Goal: Task Accomplishment & Management: Manage account settings

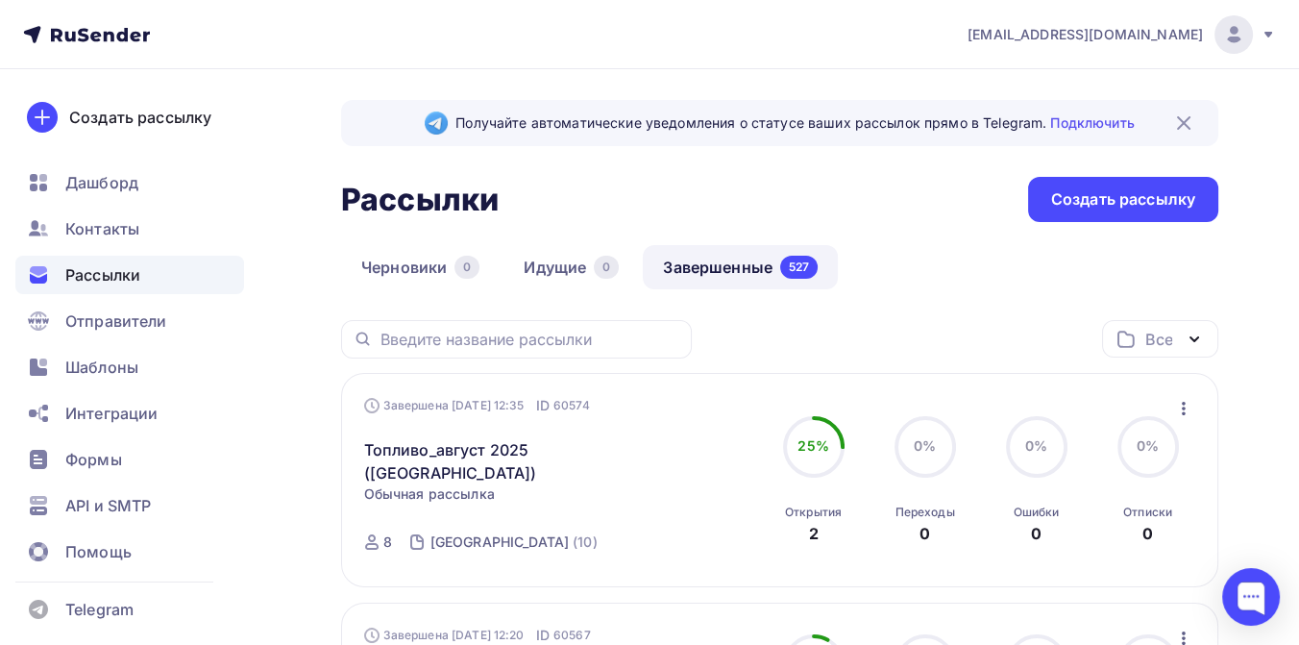
click at [1265, 36] on icon at bounding box center [1267, 34] width 15 height 15
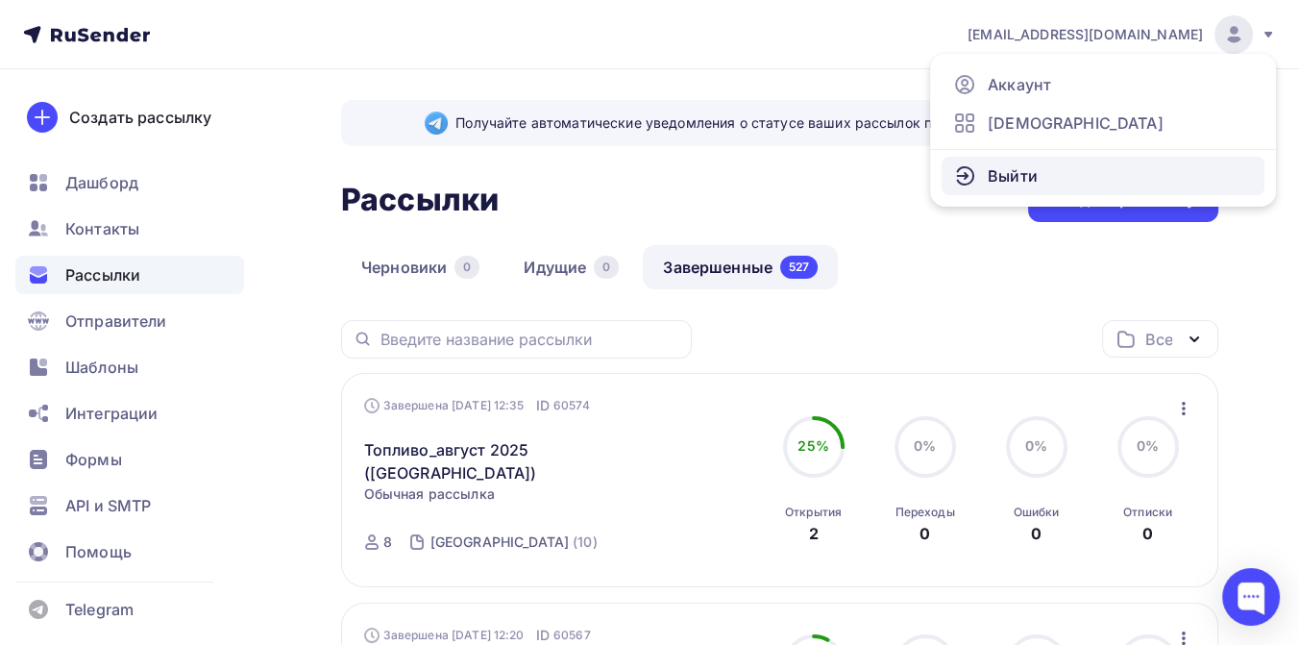
click at [1072, 163] on link "Выйти" at bounding box center [1102, 176] width 323 height 38
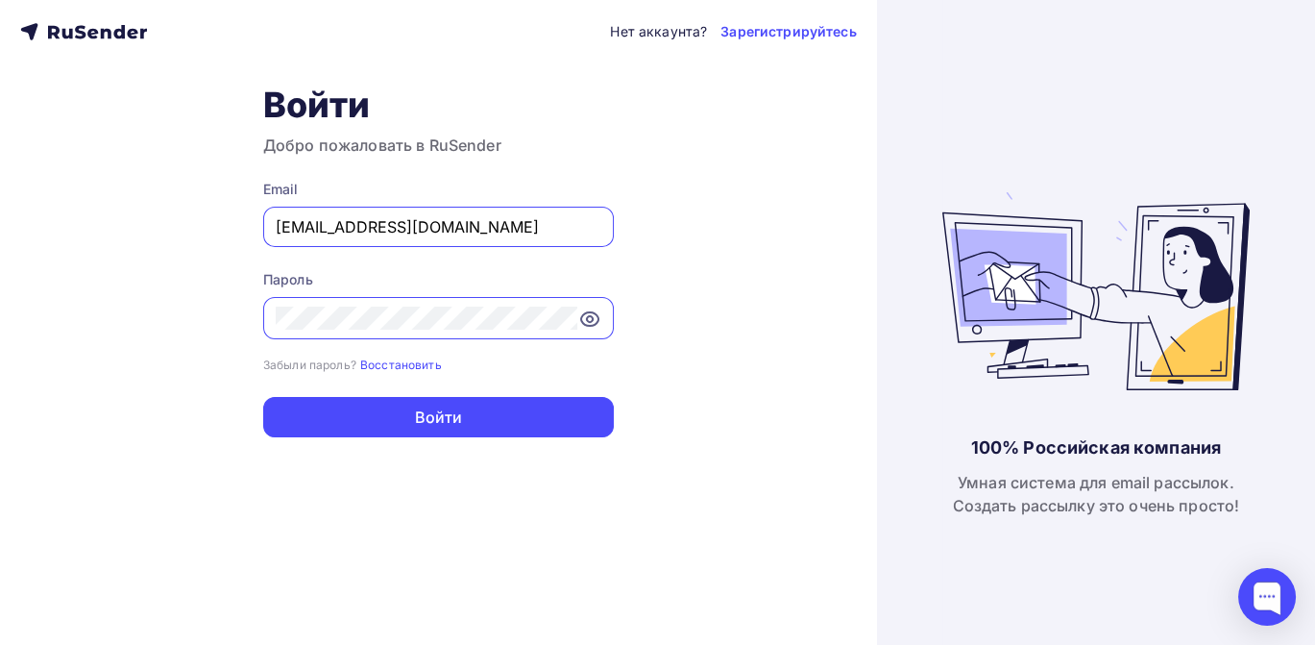
click at [436, 226] on input "[EMAIL_ADDRESS][DOMAIN_NAME]" at bounding box center [439, 226] width 326 height 23
type input "[EMAIL_ADDRESS][DOMAIN_NAME]"
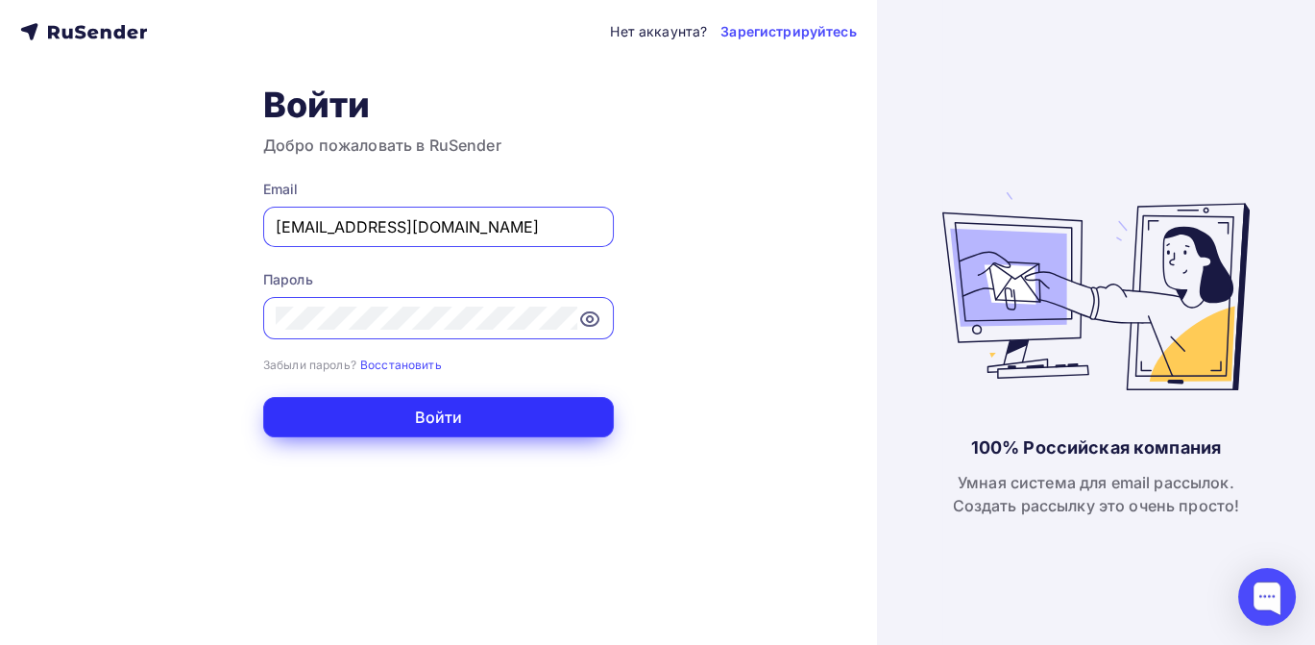
click at [444, 414] on button "Войти" at bounding box center [438, 417] width 351 height 40
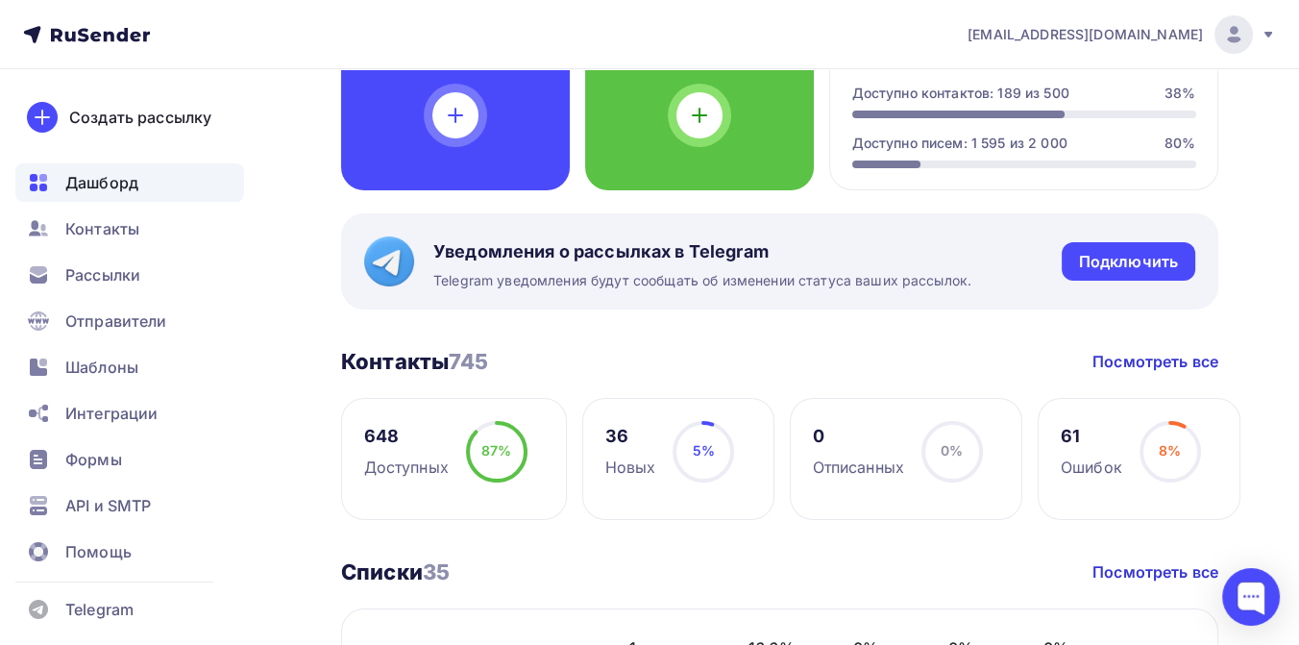
scroll to position [213, 0]
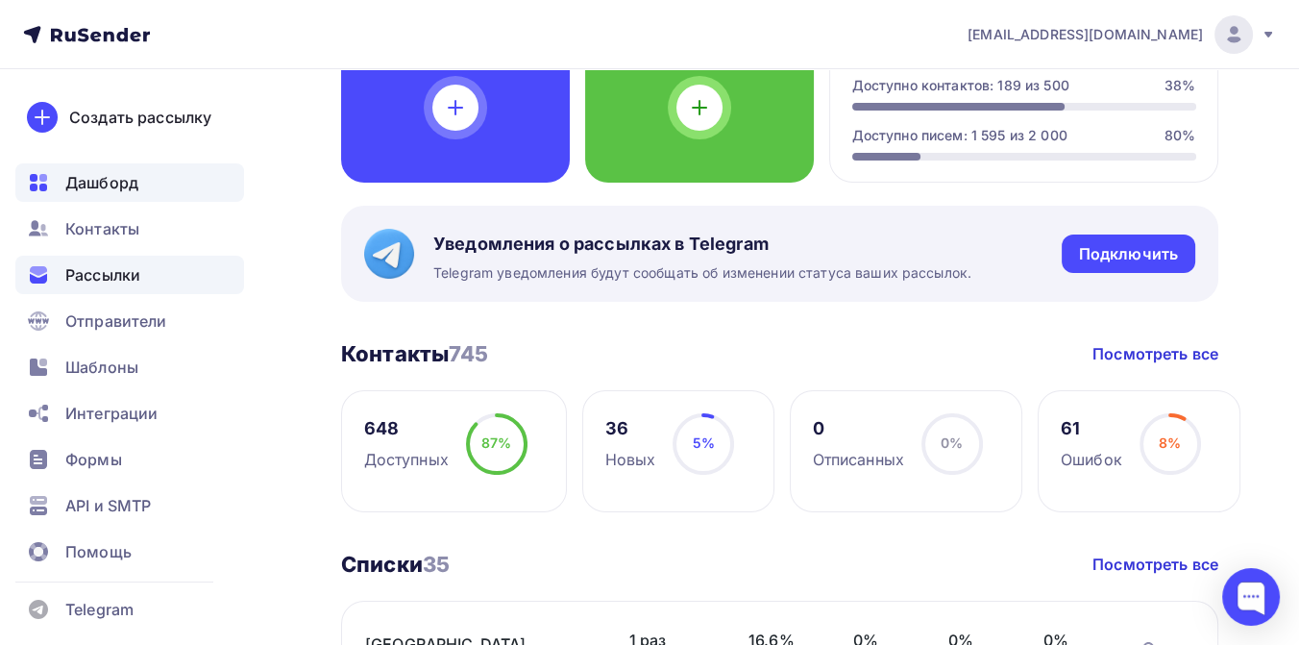
click at [129, 271] on span "Рассылки" at bounding box center [102, 274] width 75 height 23
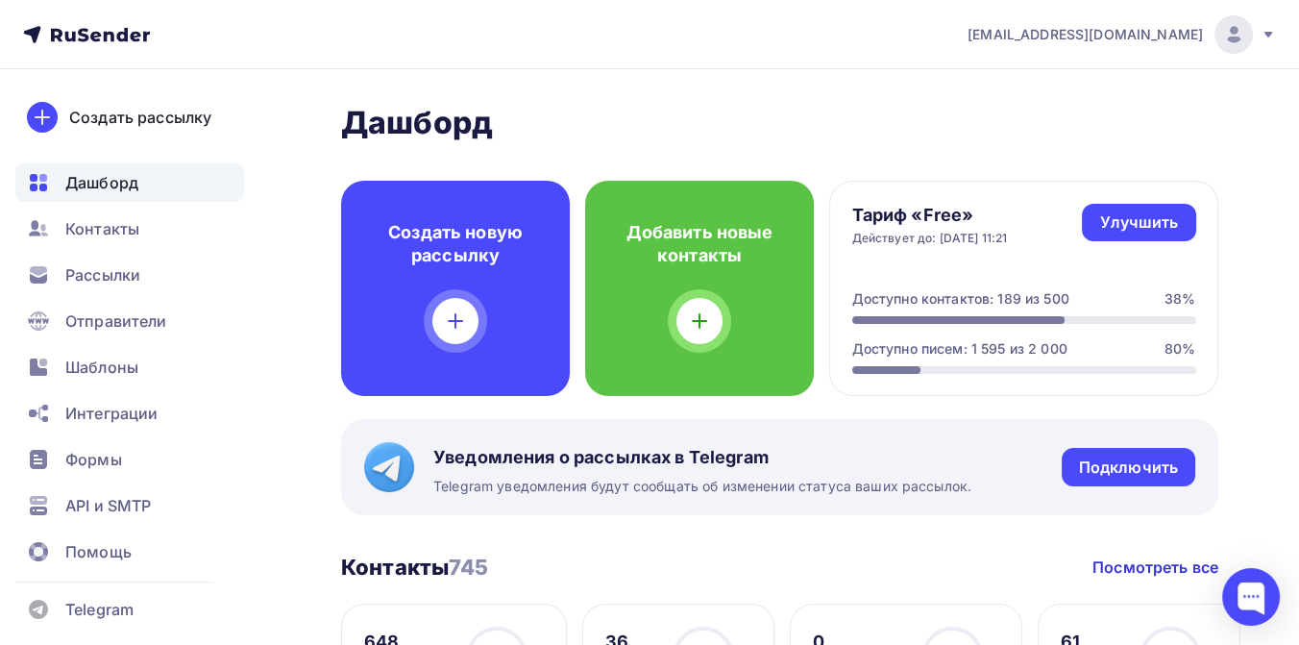
scroll to position [213, 0]
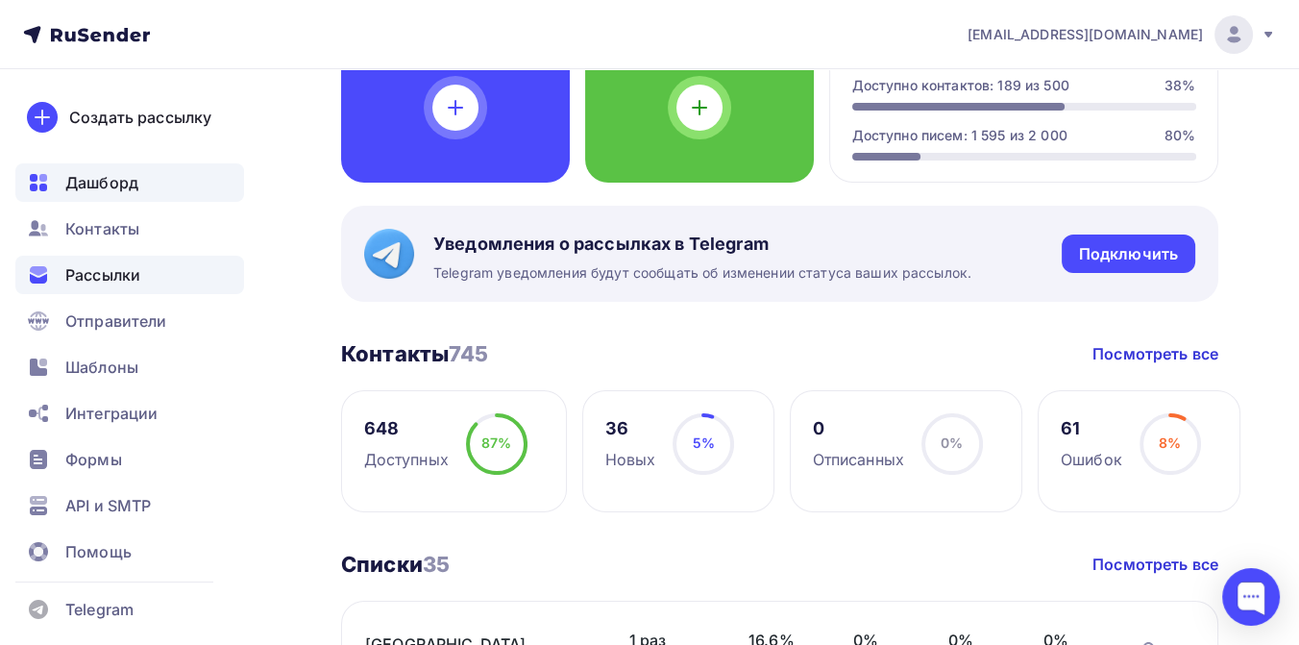
click at [104, 271] on span "Рассылки" at bounding box center [102, 274] width 75 height 23
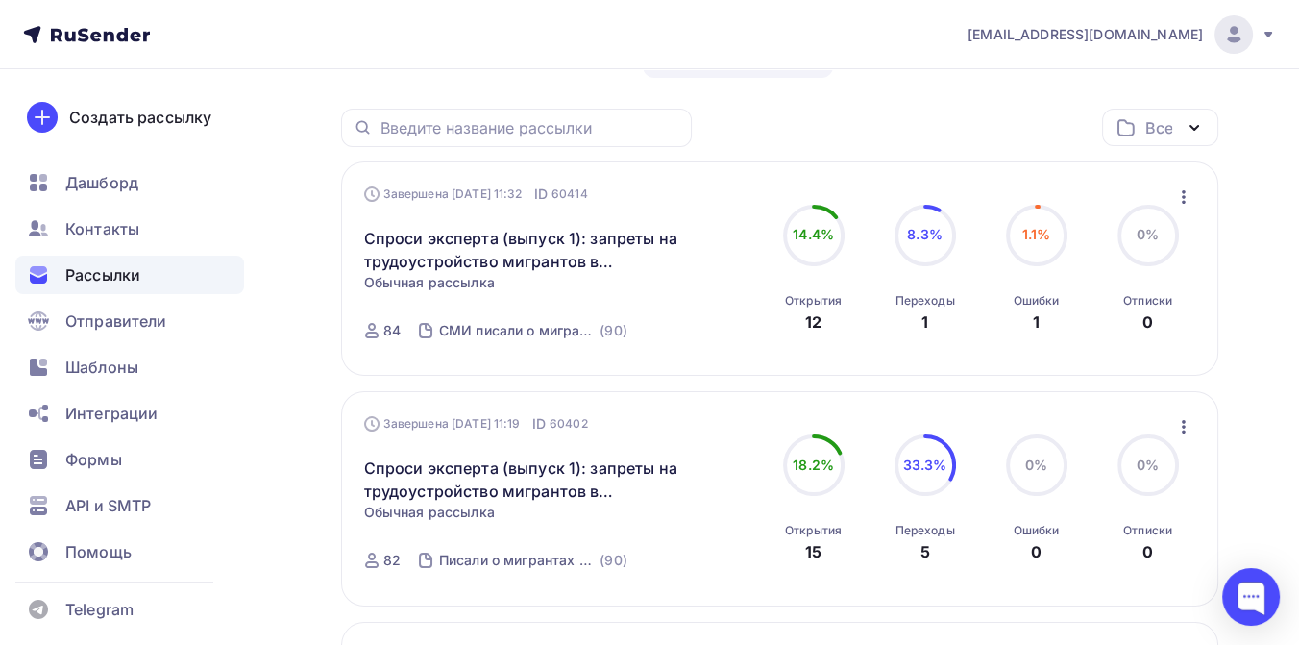
scroll to position [213, 0]
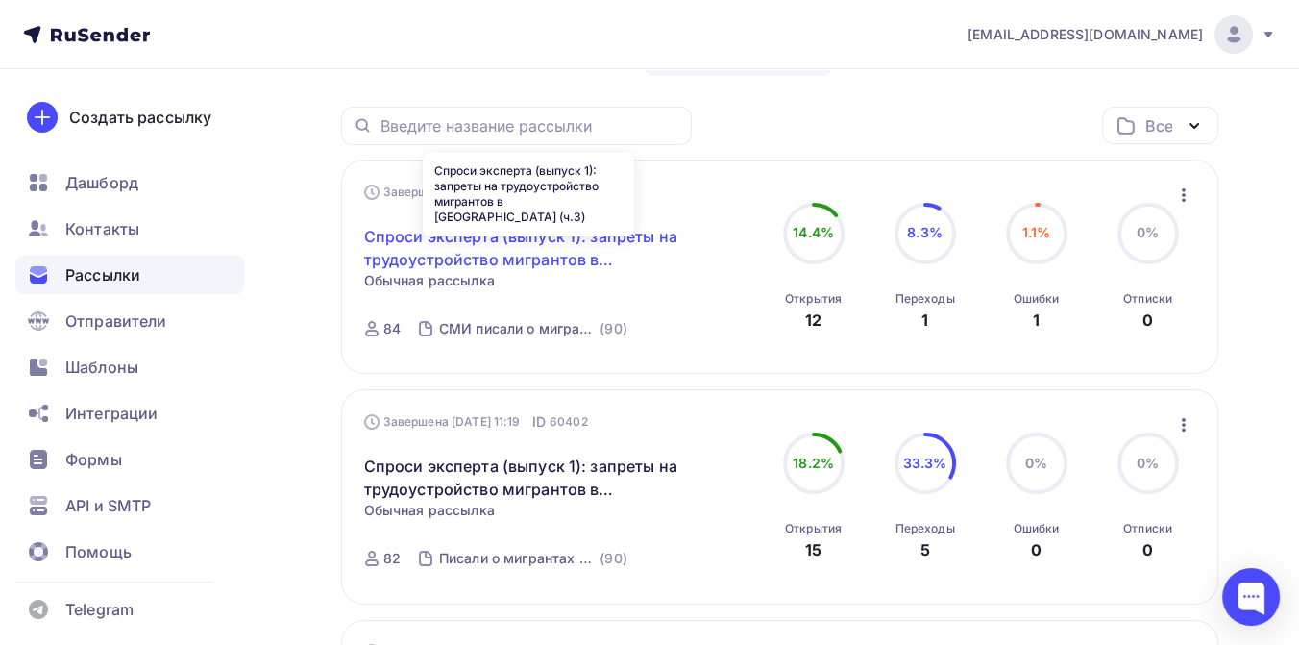
click at [552, 240] on link "Спроси эксперта (выпуск 1): запреты на трудоустройство мигрантов в [GEOGRAPHIC_…" at bounding box center [528, 248] width 329 height 46
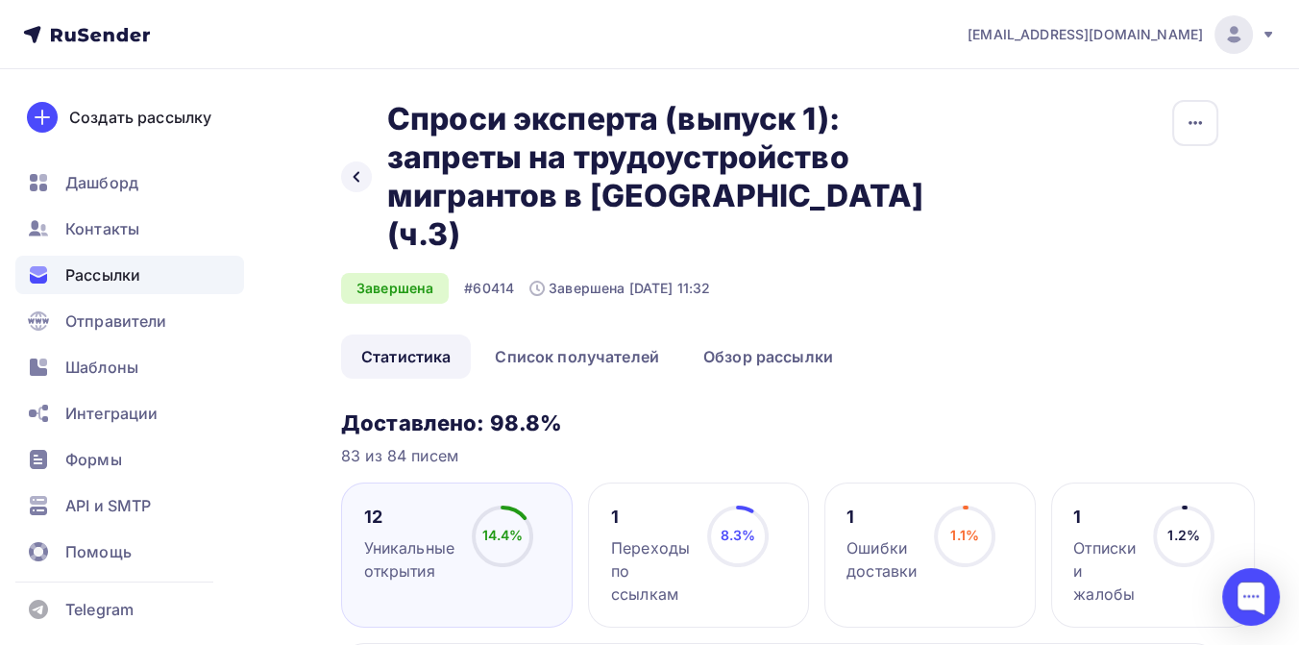
click at [1081, 505] on div "1" at bounding box center [1104, 516] width 62 height 23
click at [771, 334] on link "Обзор рассылки" at bounding box center [768, 356] width 170 height 44
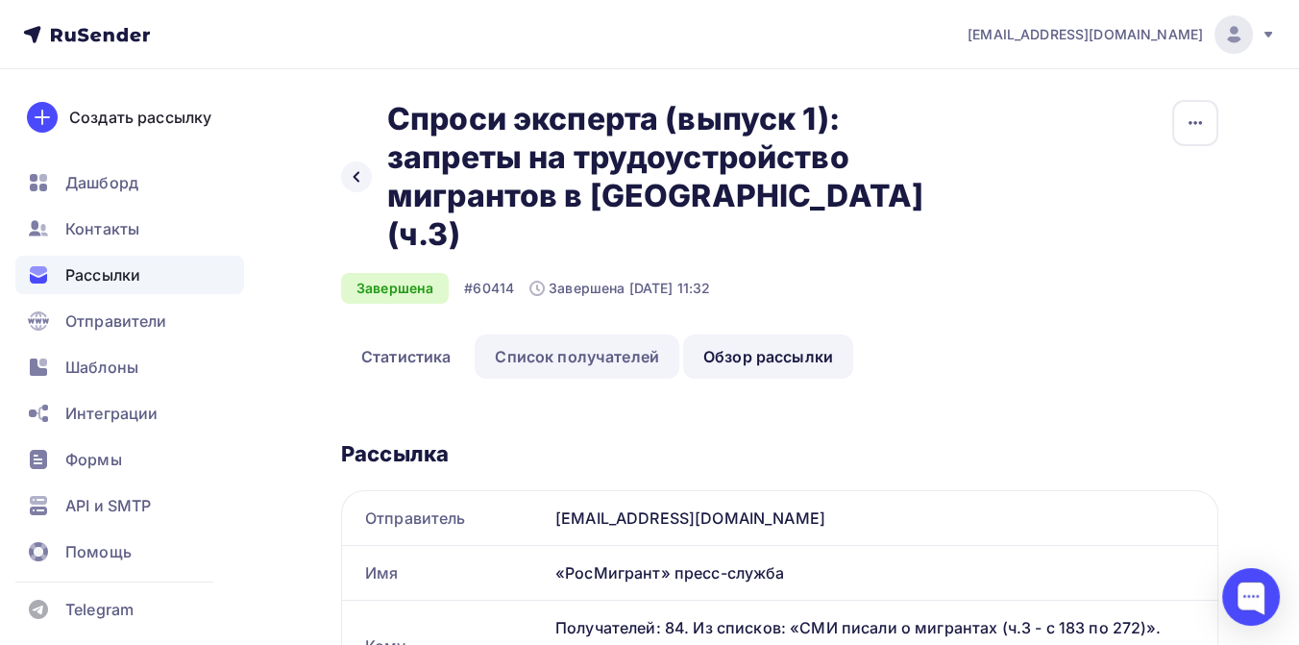
click at [606, 334] on link "Список получателей" at bounding box center [576, 356] width 205 height 44
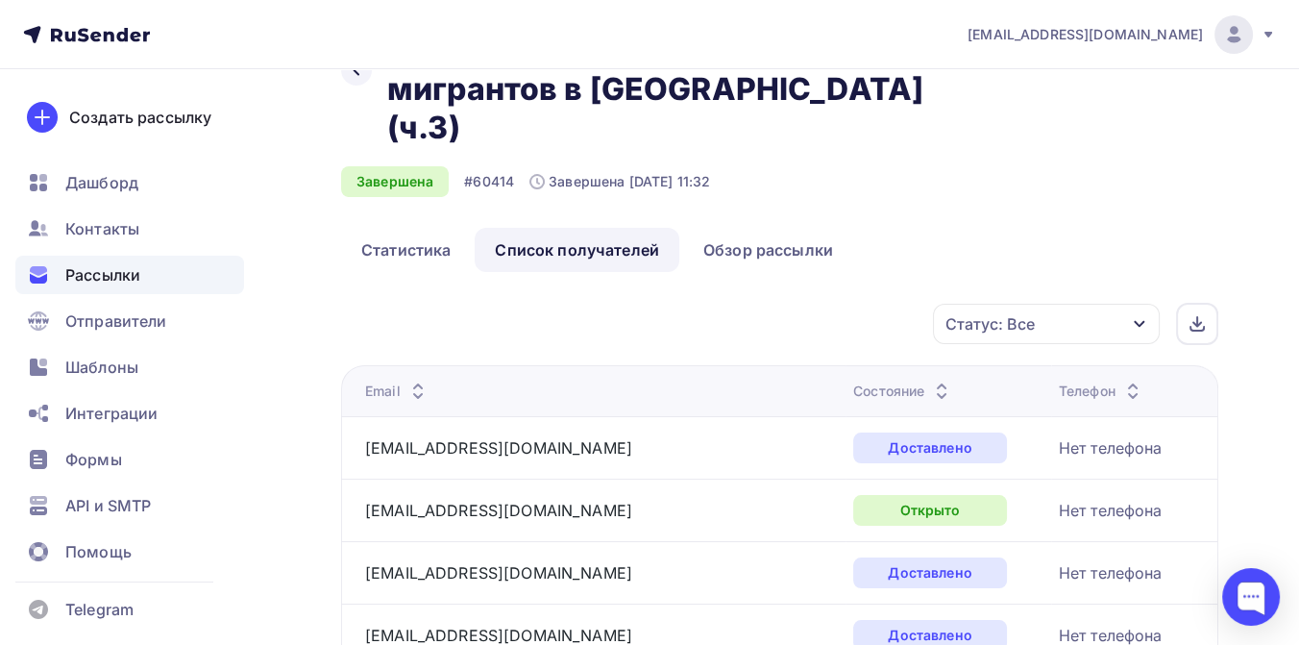
click at [1144, 316] on icon "button" at bounding box center [1138, 323] width 15 height 15
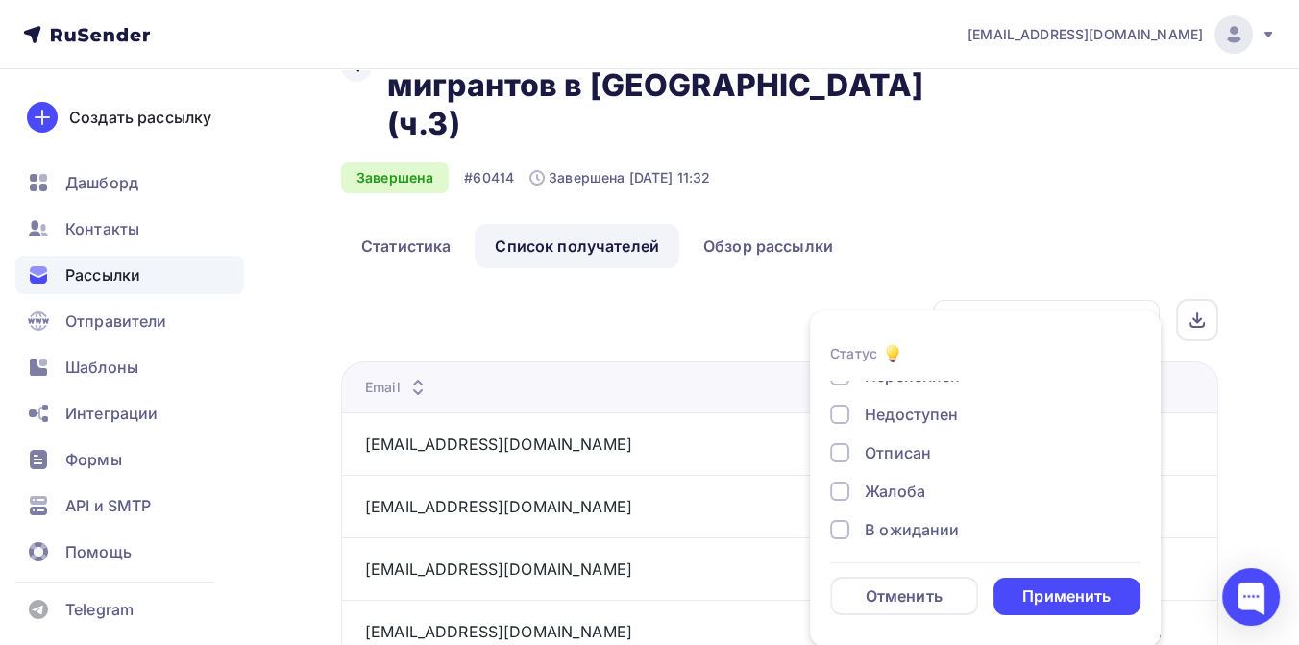
scroll to position [178, 0]
click at [836, 442] on div at bounding box center [839, 444] width 19 height 19
click at [839, 485] on div at bounding box center [839, 483] width 19 height 19
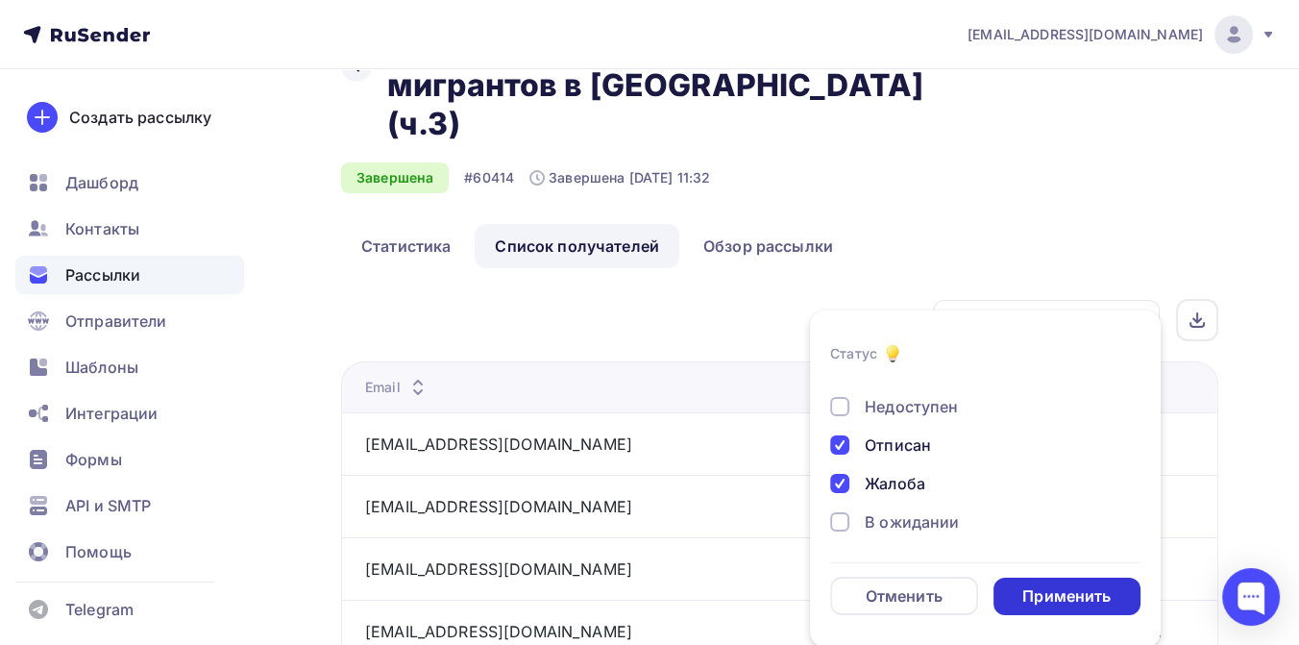
click at [1030, 581] on div "Применить" at bounding box center [1067, 595] width 148 height 37
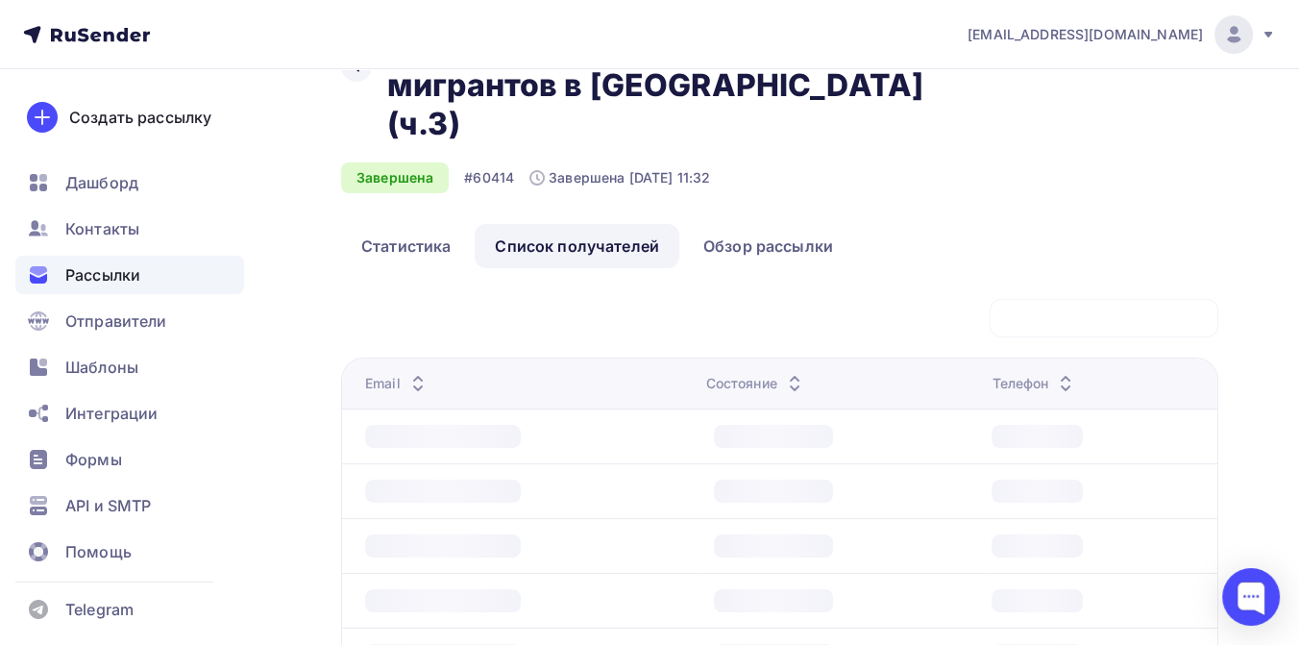
scroll to position [51, 0]
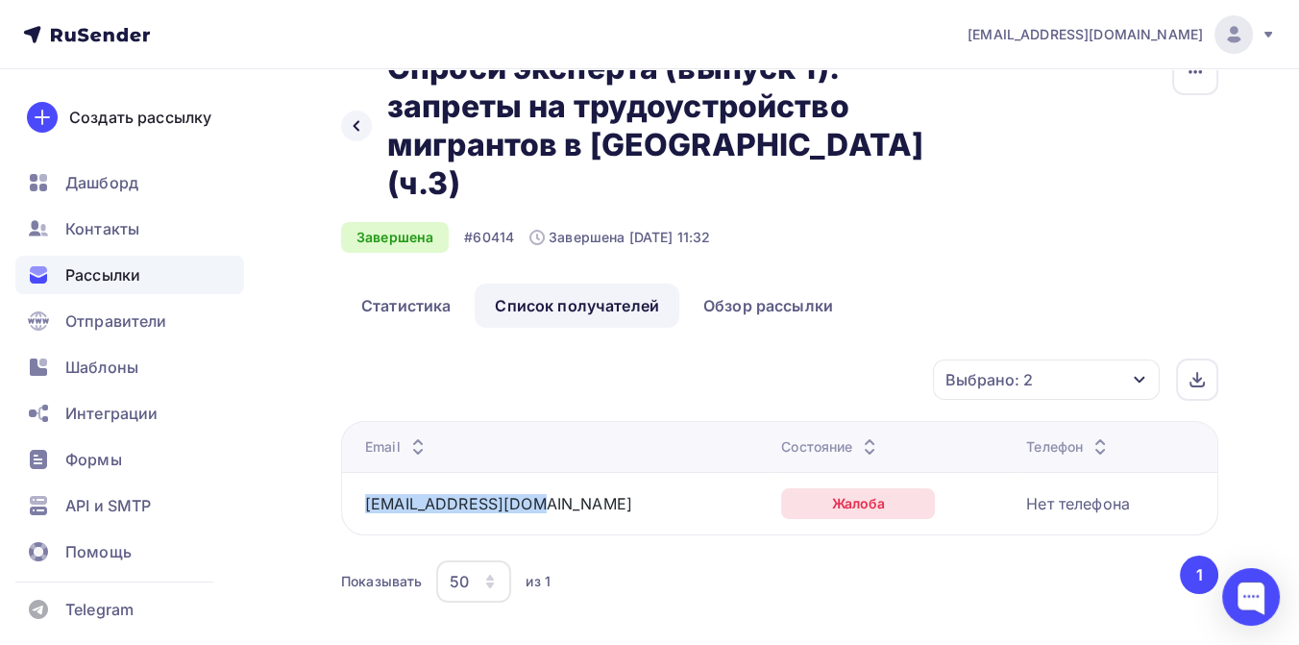
drag, startPoint x: 530, startPoint y: 471, endPoint x: 359, endPoint y: 471, distance: 171.0
click at [359, 472] on td "[EMAIL_ADDRESS][DOMAIN_NAME]" at bounding box center [557, 503] width 432 height 62
copy link "[EMAIL_ADDRESS][DOMAIN_NAME]"
click at [134, 227] on span "Контакты" at bounding box center [102, 228] width 74 height 23
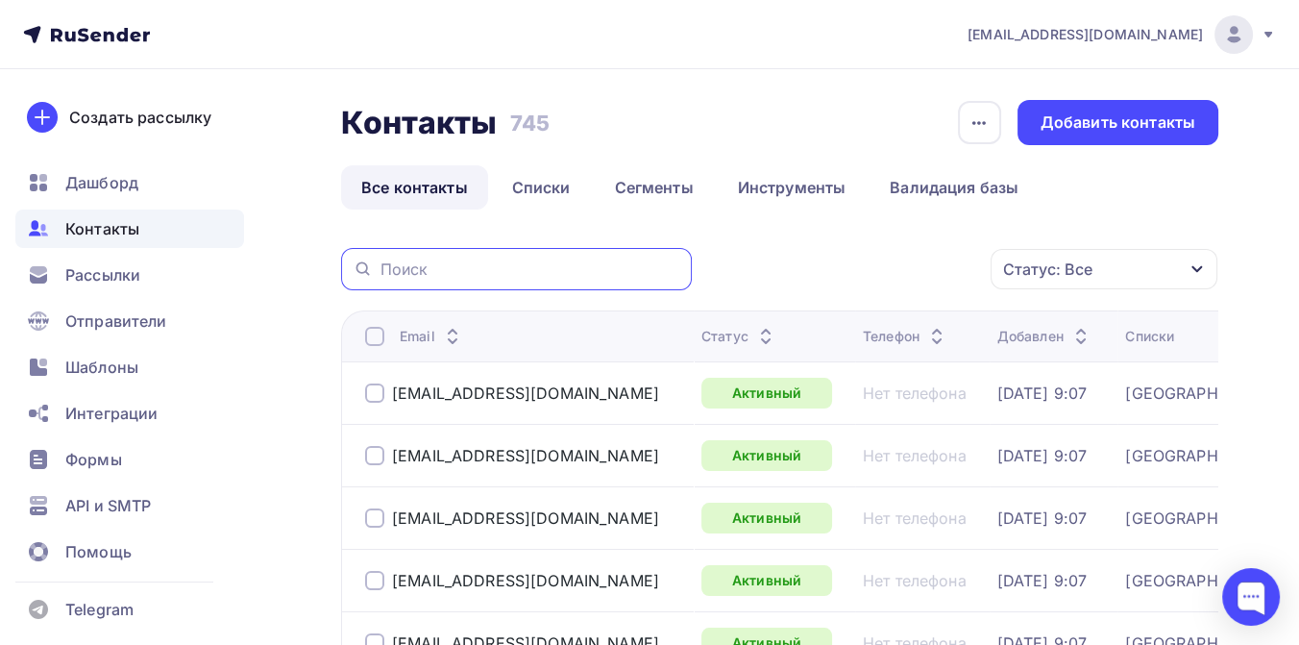
click at [417, 269] on input "text" at bounding box center [530, 268] width 300 height 21
click at [398, 280] on div at bounding box center [516, 269] width 351 height 42
click at [405, 269] on input "text" at bounding box center [530, 268] width 300 height 21
paste input "[EMAIL_ADDRESS][DOMAIN_NAME]"
type input "[EMAIL_ADDRESS][DOMAIN_NAME]"
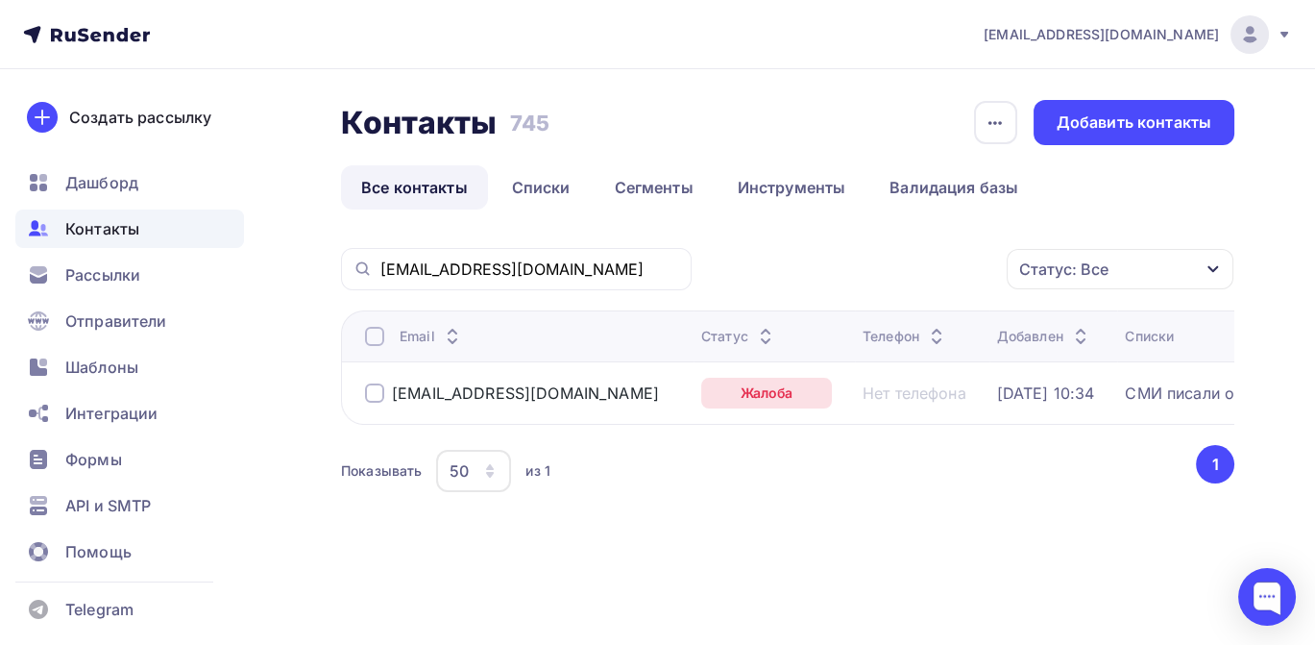
click at [370, 393] on div at bounding box center [374, 392] width 19 height 19
click at [955, 266] on icon "button" at bounding box center [966, 268] width 23 height 23
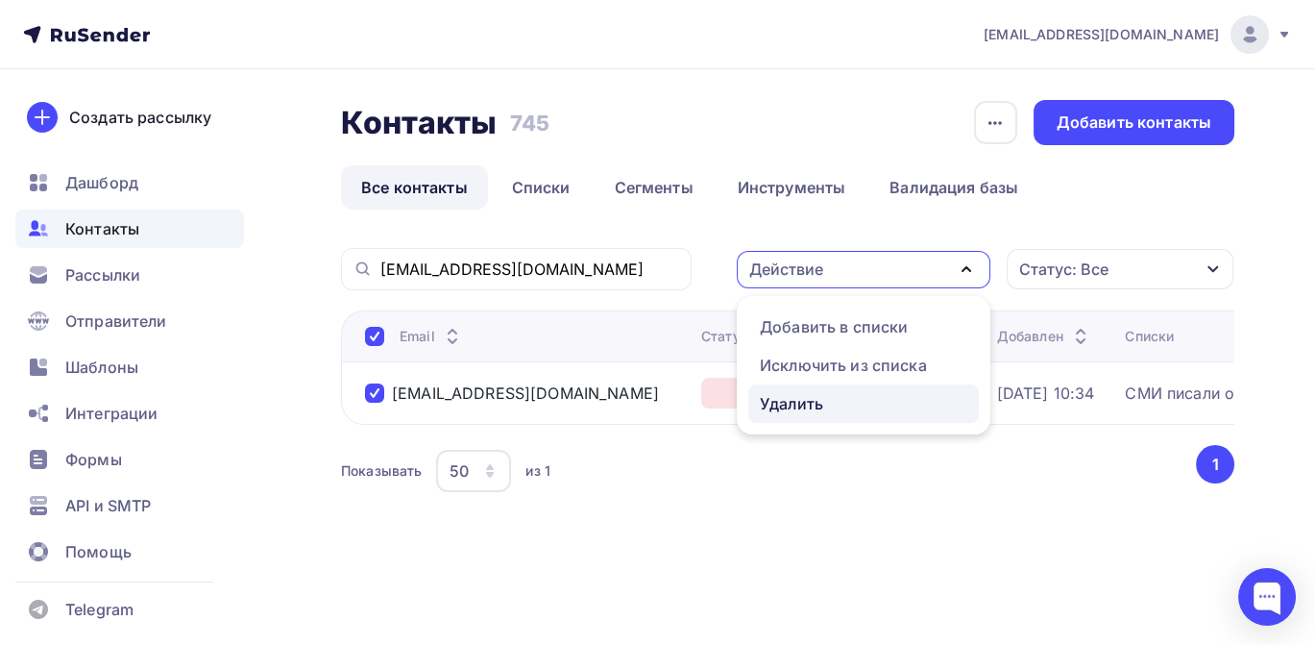
click at [809, 406] on div "Удалить" at bounding box center [791, 403] width 63 height 23
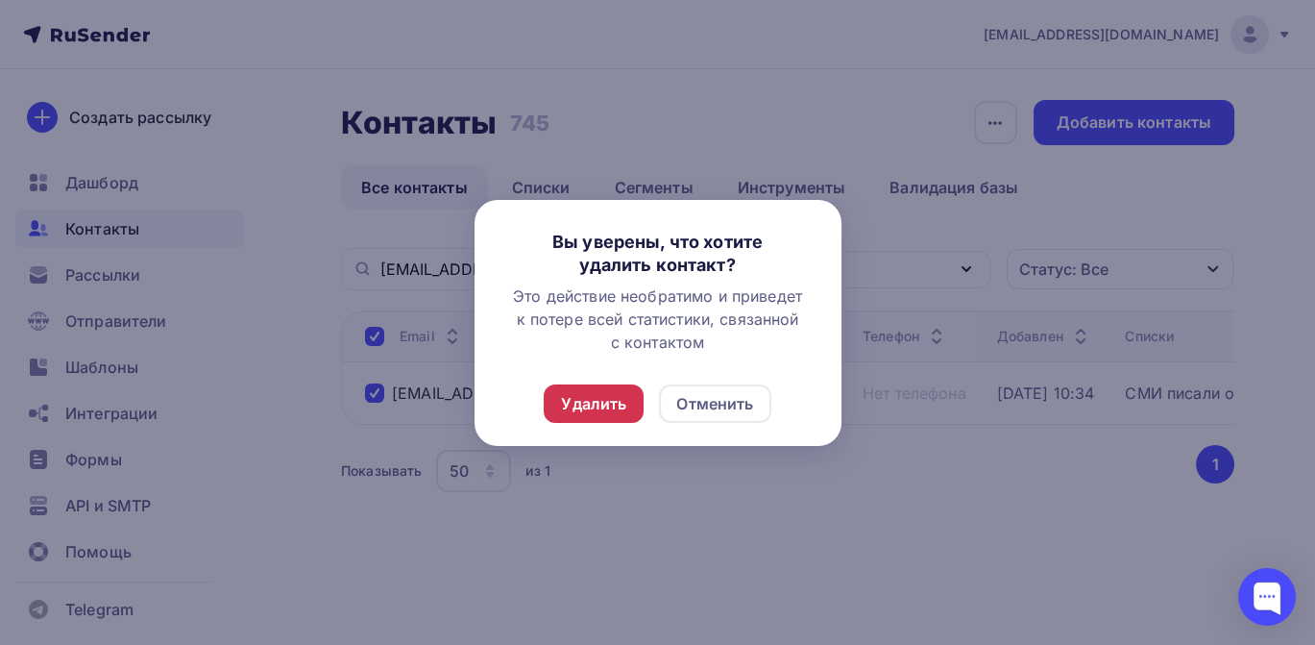
click at [625, 404] on div "Удалить" at bounding box center [593, 403] width 65 height 23
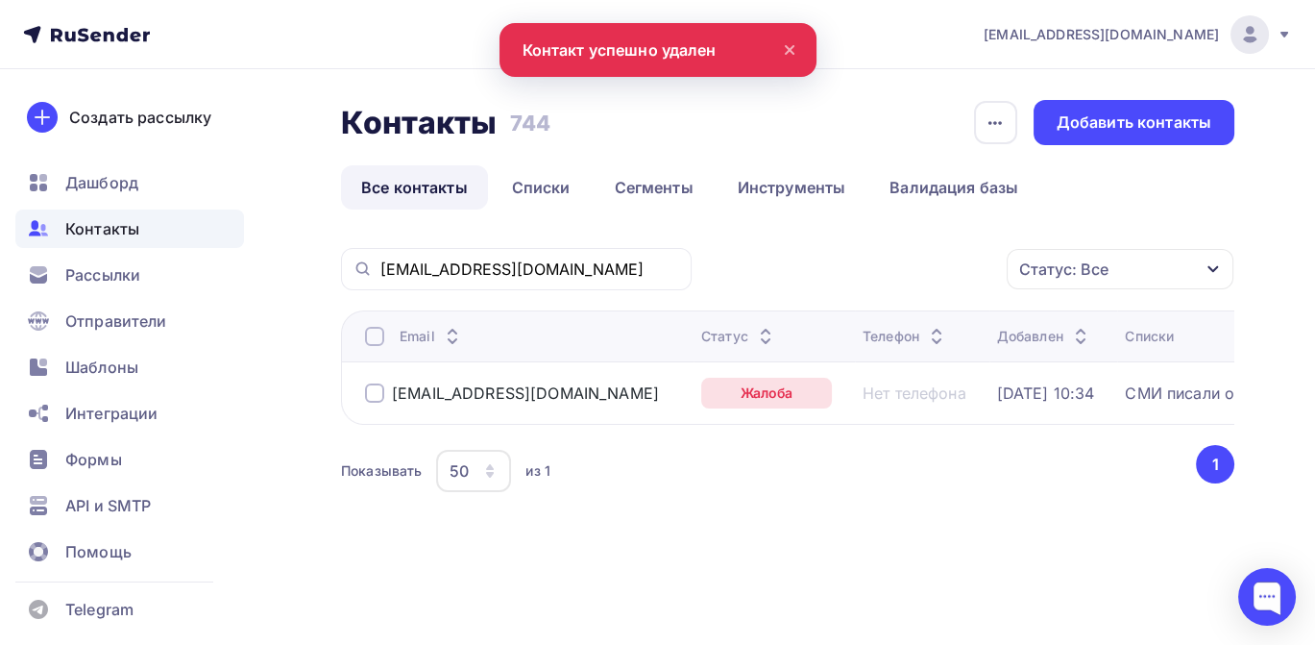
click at [114, 231] on span "Контакты" at bounding box center [102, 228] width 74 height 23
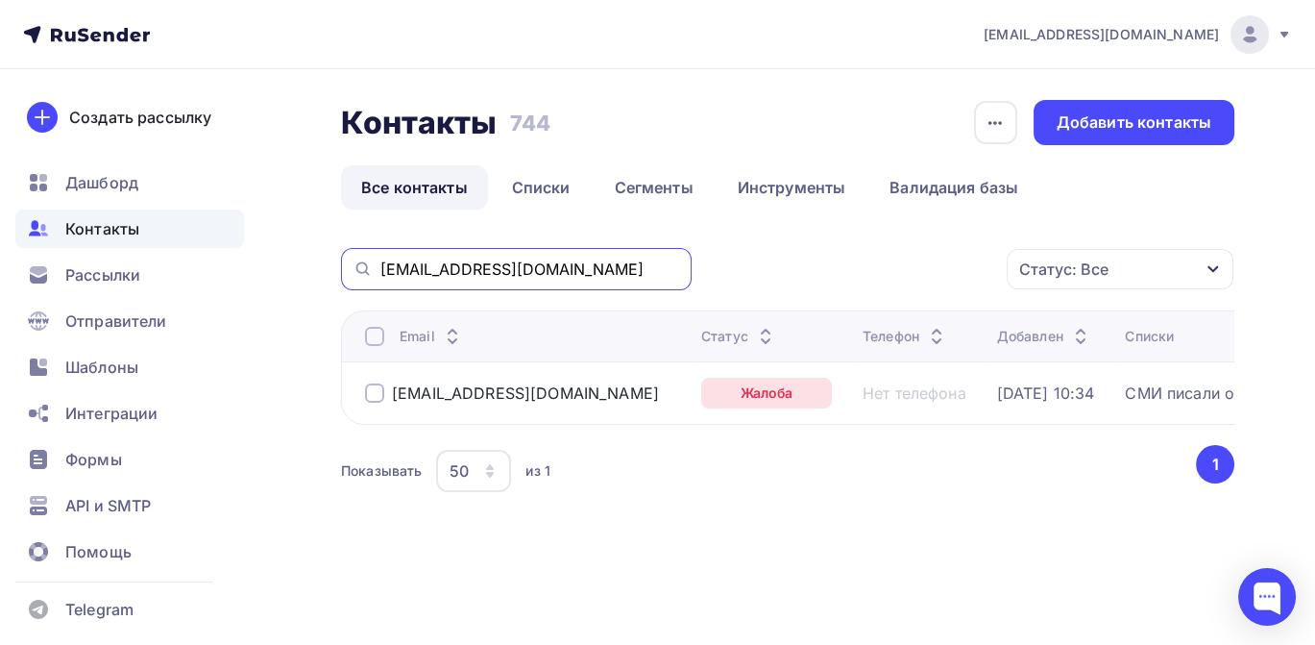
drag, startPoint x: 551, startPoint y: 268, endPoint x: 346, endPoint y: 250, distance: 206.4
click at [346, 250] on div "[EMAIL_ADDRESS][DOMAIN_NAME]" at bounding box center [516, 269] width 351 height 42
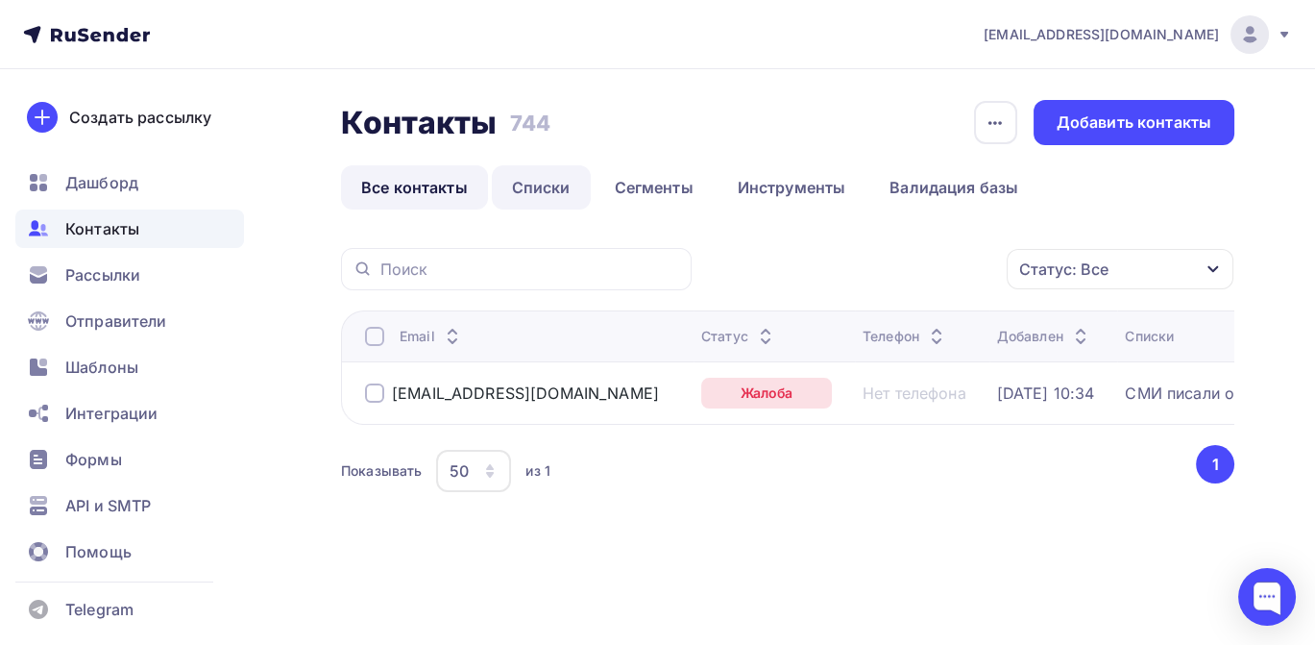
click at [550, 189] on link "Списки" at bounding box center [541, 187] width 99 height 44
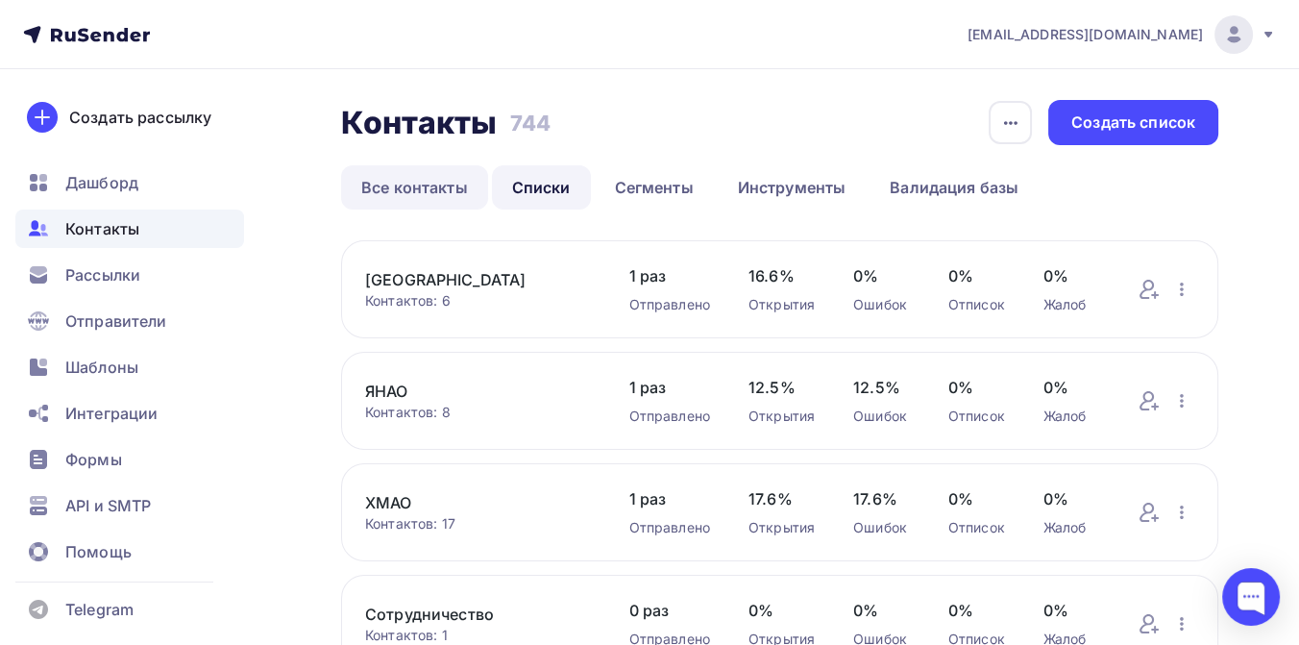
click at [450, 186] on link "Все контакты" at bounding box center [414, 187] width 147 height 44
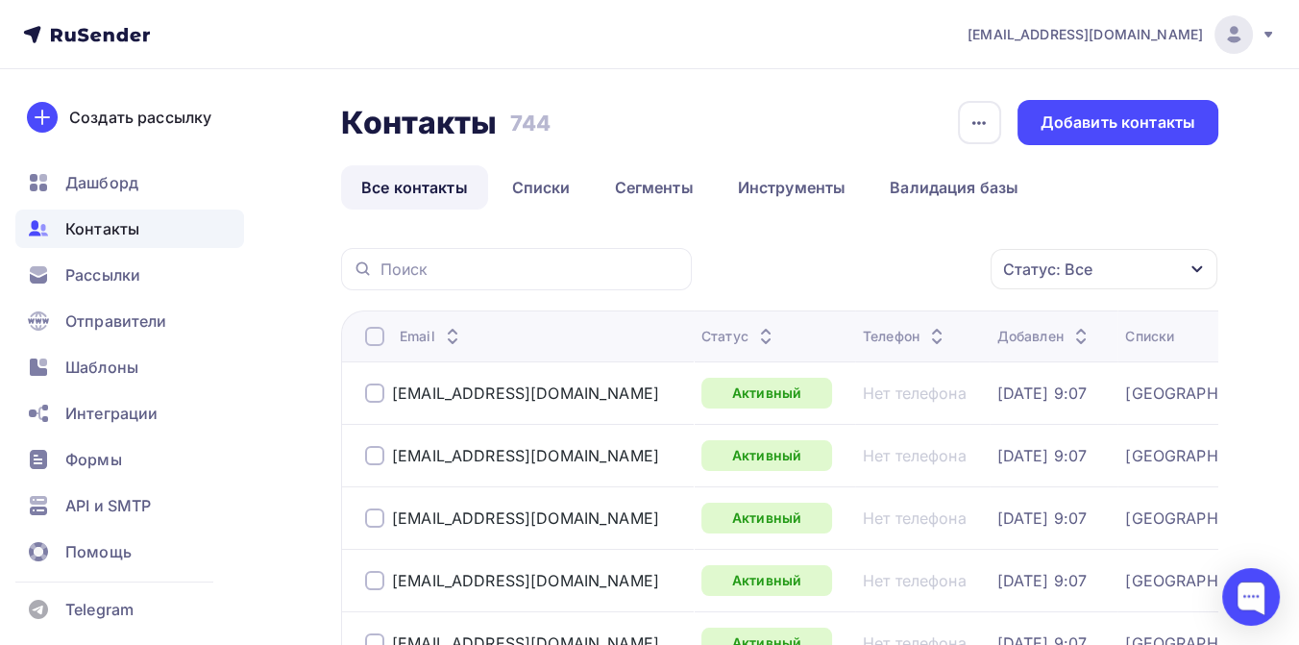
click at [1139, 266] on div "Статус: Все" at bounding box center [1103, 269] width 227 height 40
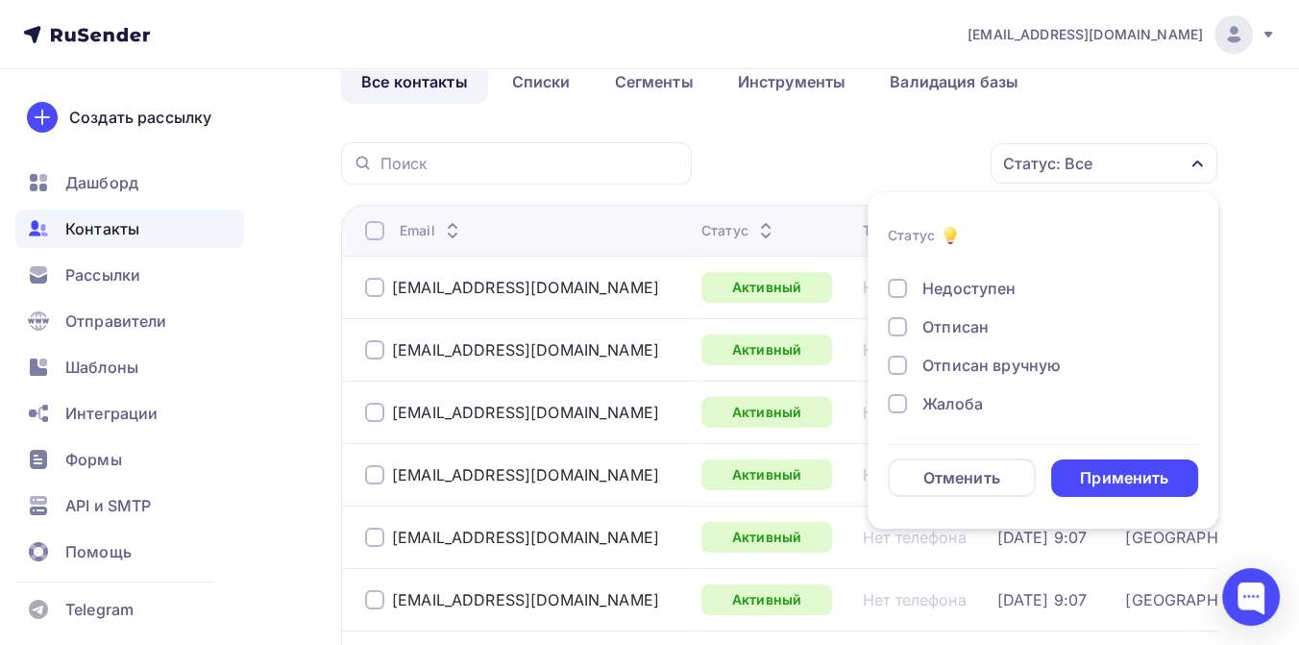
scroll to position [107, 0]
click at [900, 322] on div at bounding box center [897, 325] width 19 height 19
click at [892, 362] on div at bounding box center [897, 363] width 19 height 19
click at [892, 403] on div at bounding box center [897, 402] width 19 height 19
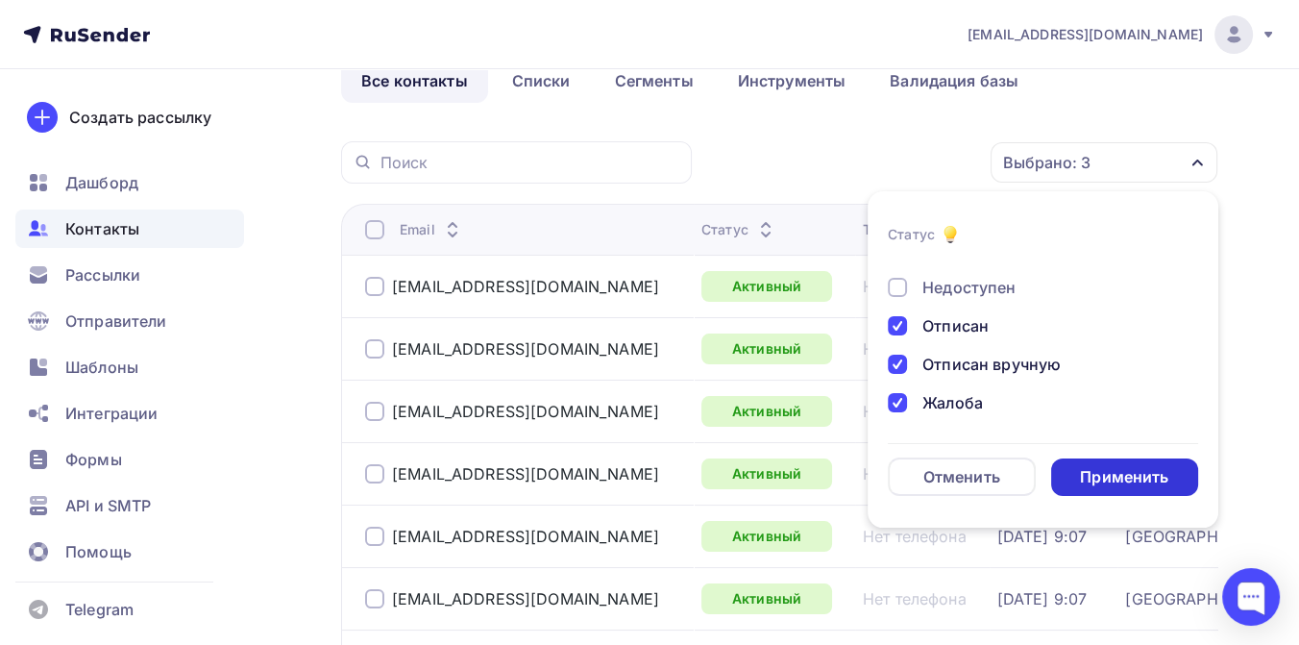
click at [1131, 480] on div "Применить" at bounding box center [1124, 477] width 88 height 22
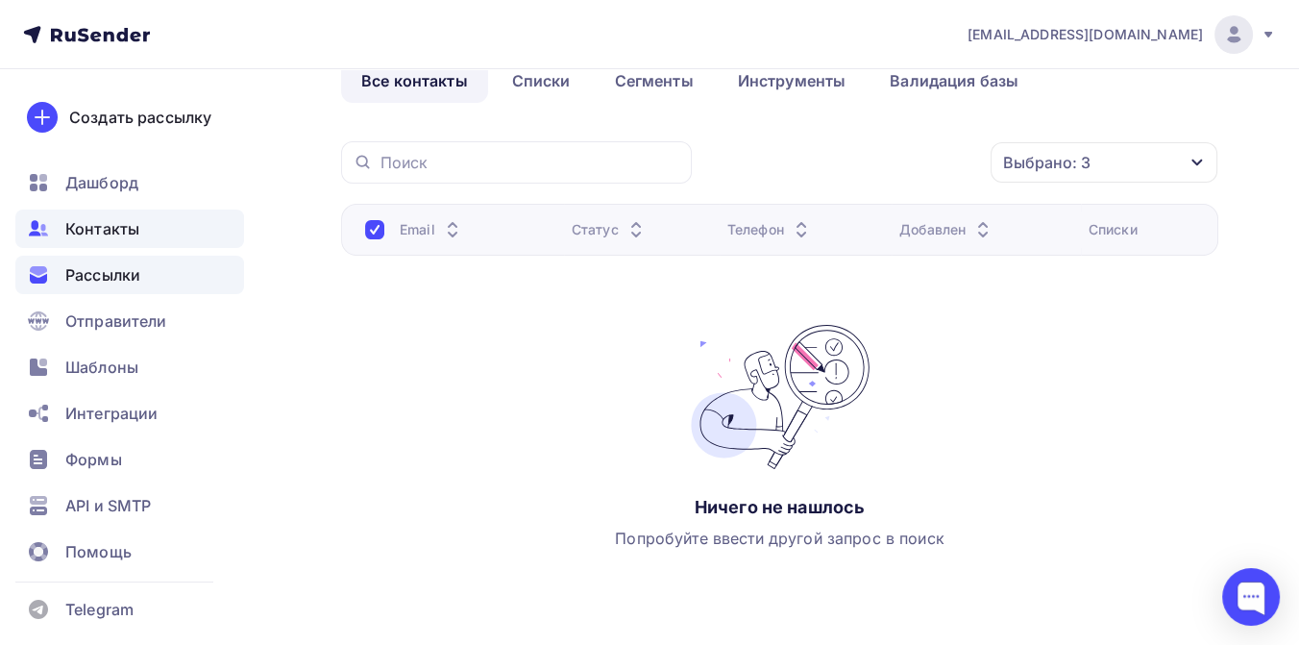
click at [117, 274] on span "Рассылки" at bounding box center [102, 274] width 75 height 23
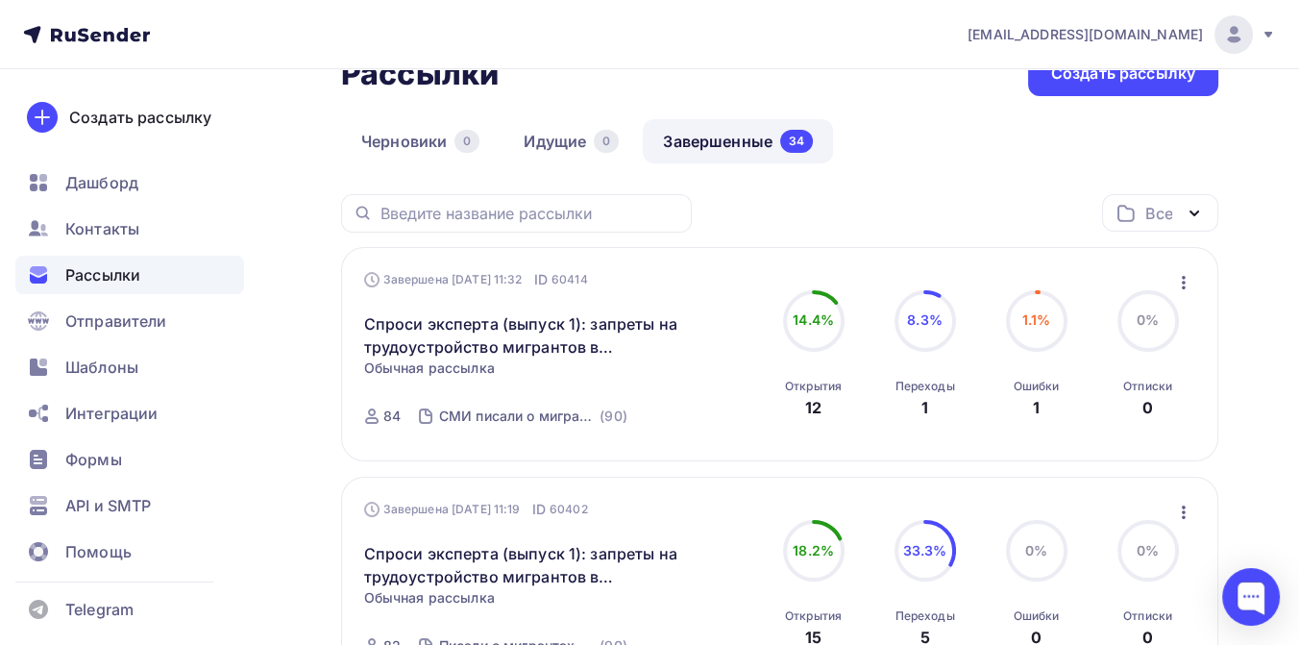
scroll to position [107, 0]
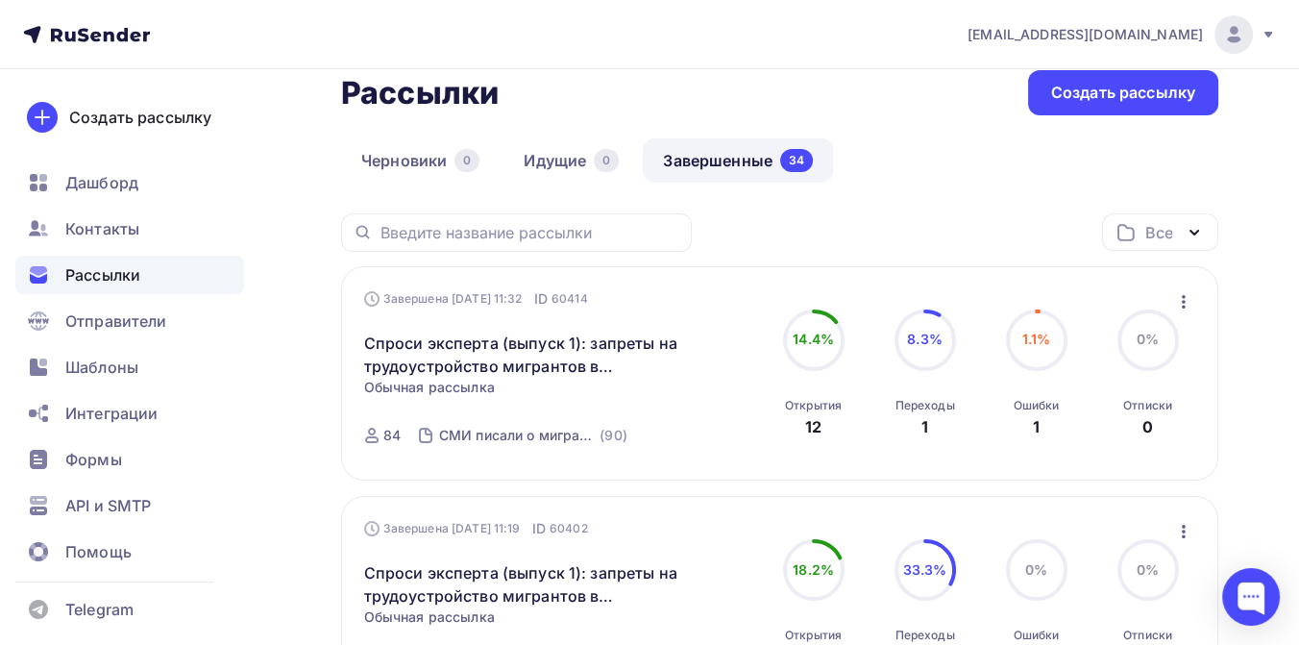
click at [1188, 228] on icon "button" at bounding box center [1193, 232] width 23 height 23
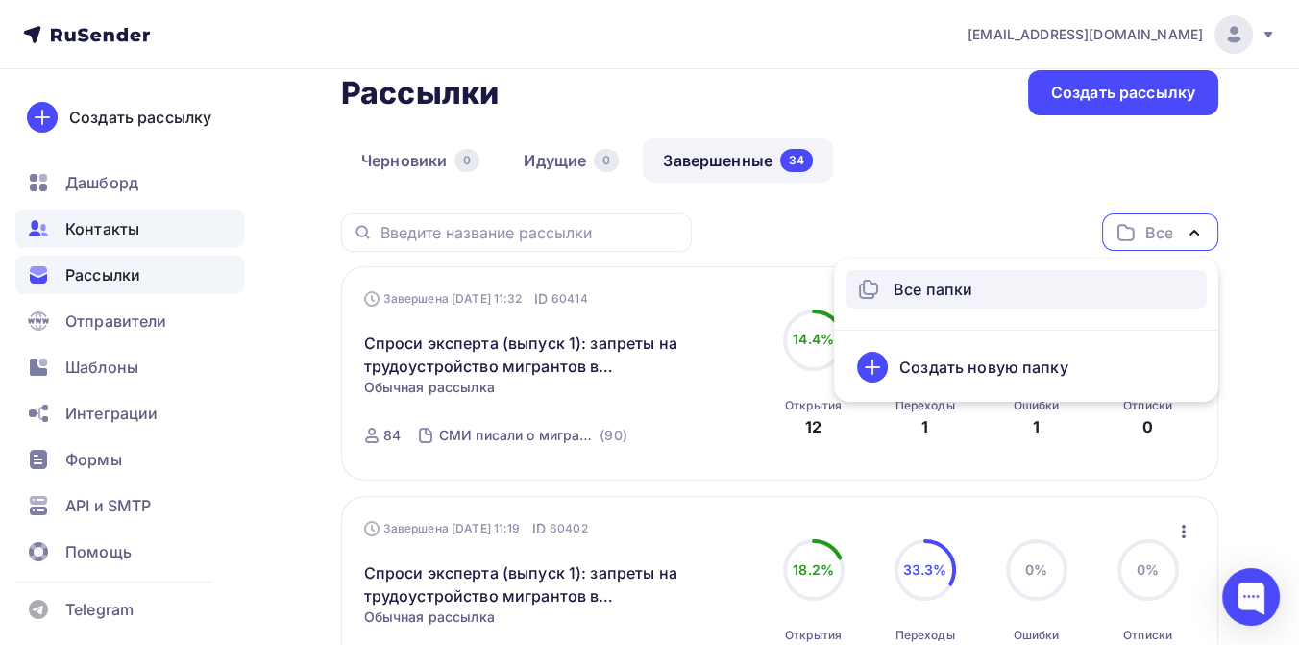
click at [151, 222] on div "Контакты" at bounding box center [129, 228] width 229 height 38
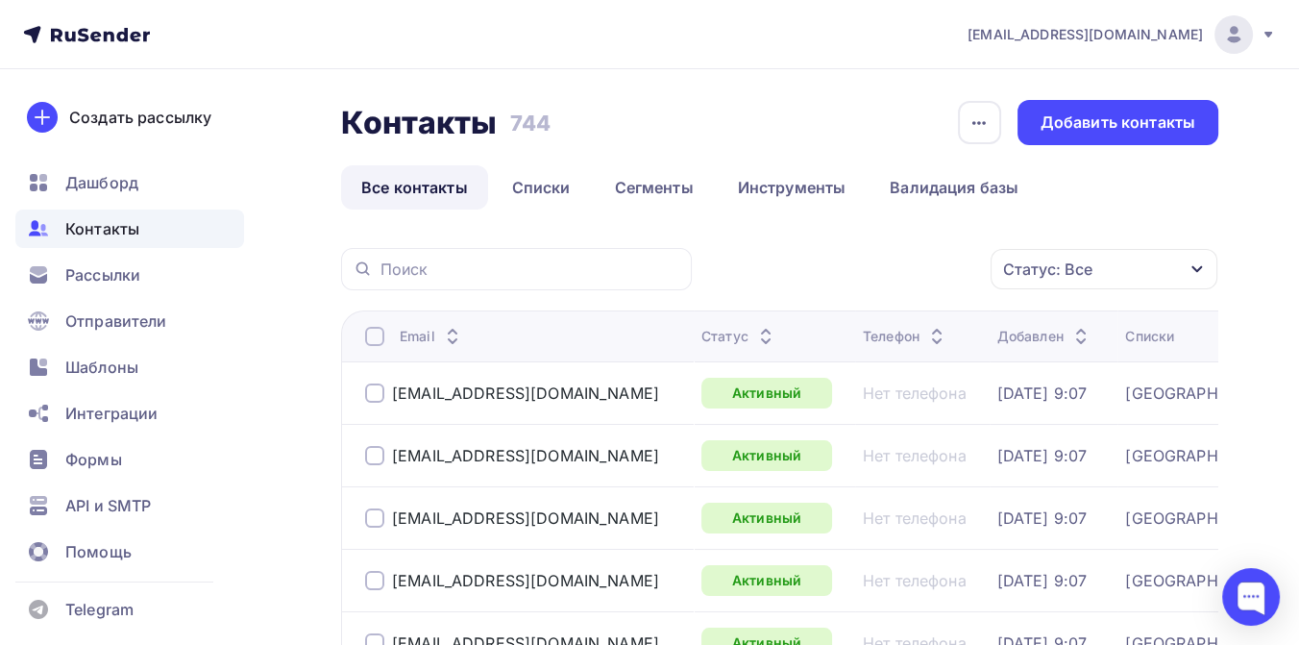
click at [1151, 266] on div "Статус: Все" at bounding box center [1103, 269] width 227 height 40
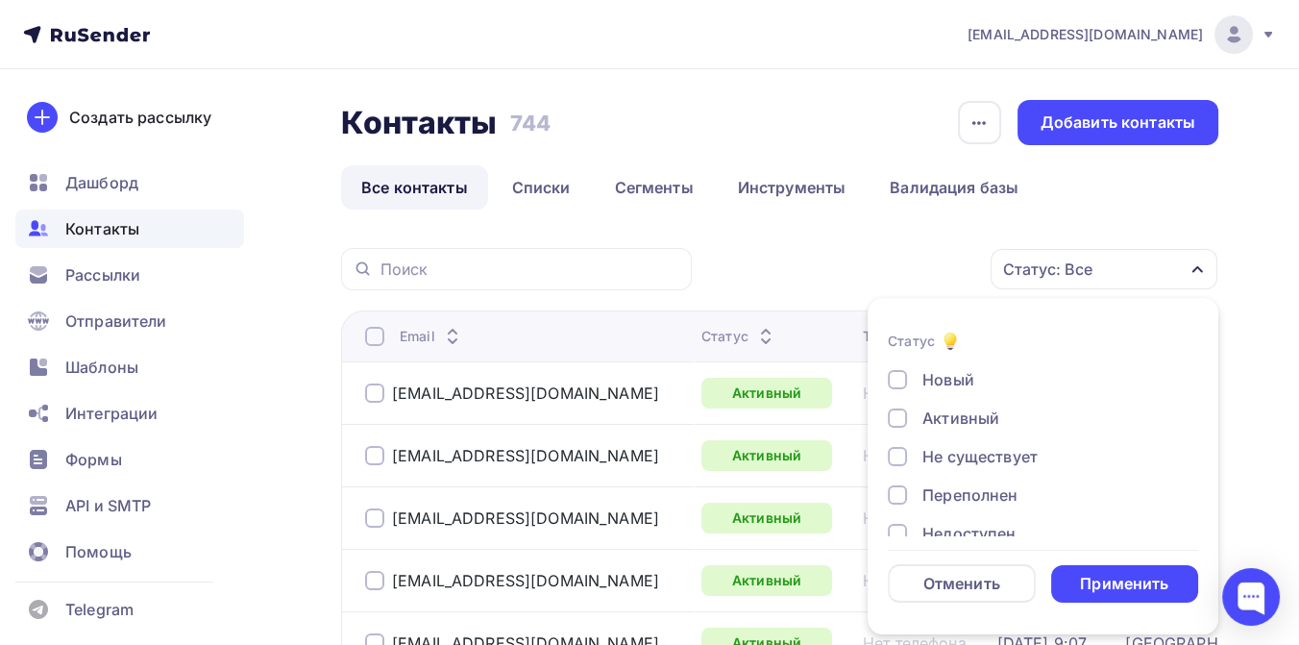
click at [953, 451] on div "Не существует" at bounding box center [979, 456] width 115 height 23
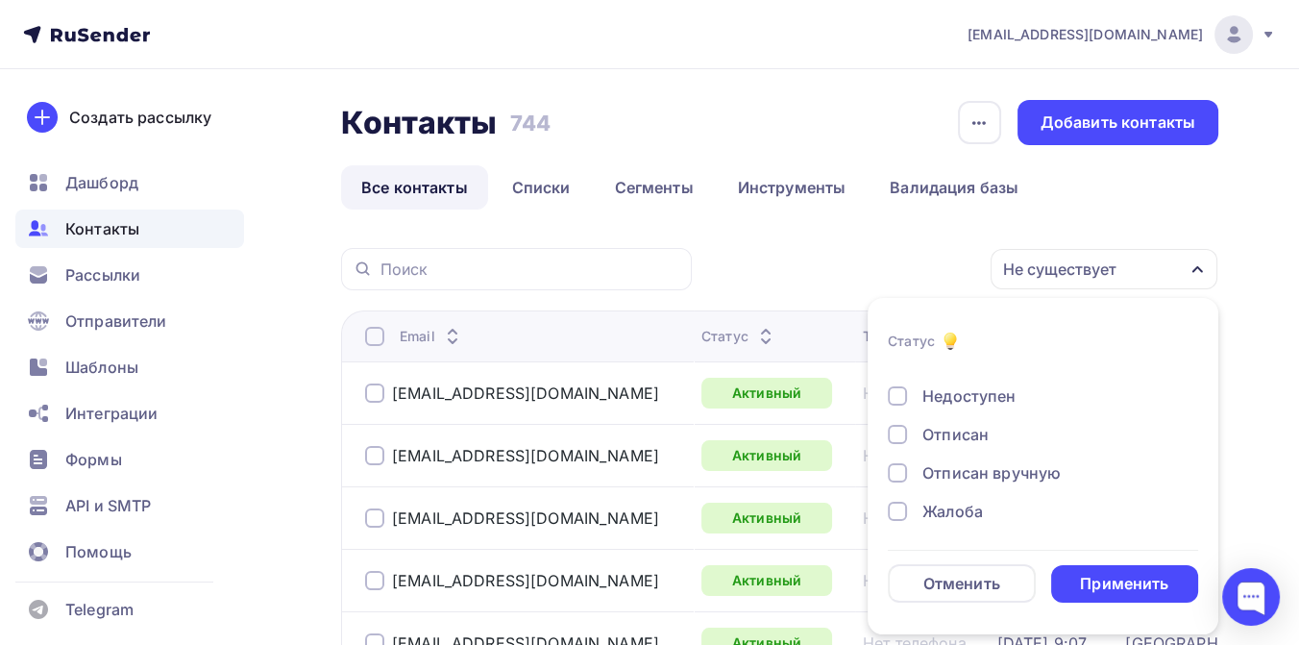
scroll to position [139, 0]
click at [1091, 573] on div "Применить" at bounding box center [1124, 583] width 88 height 22
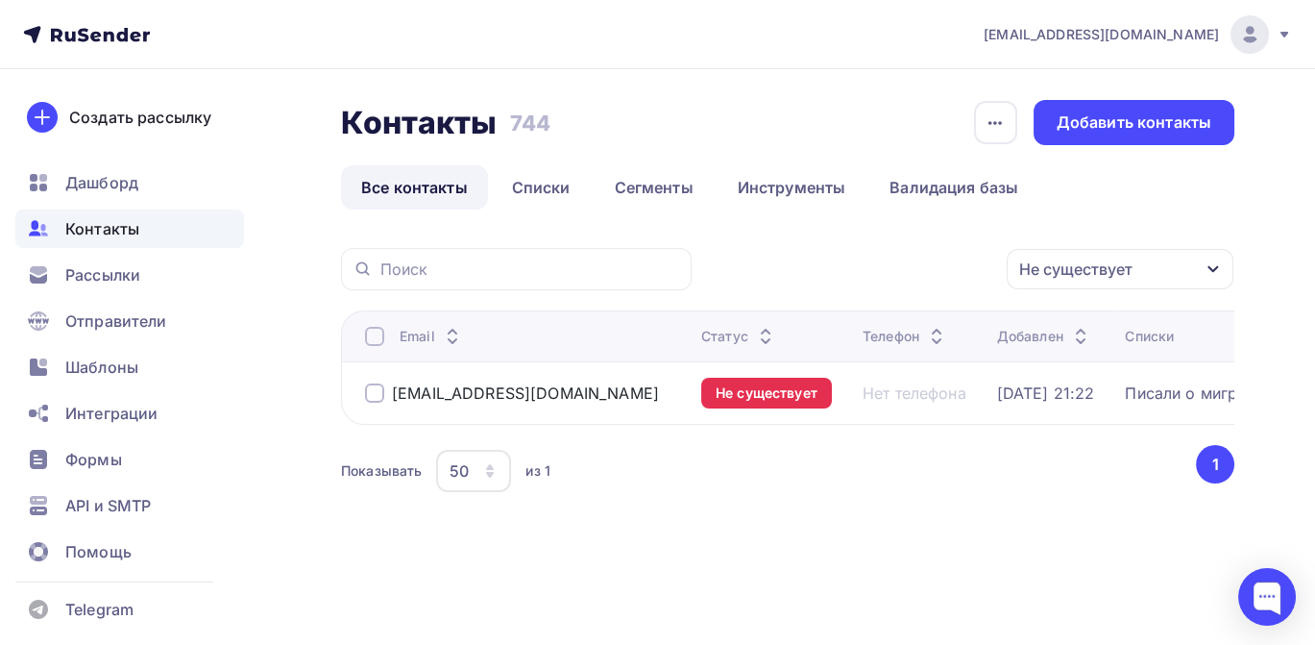
click at [381, 389] on div at bounding box center [374, 392] width 19 height 19
click at [962, 270] on icon "button" at bounding box center [966, 268] width 23 height 23
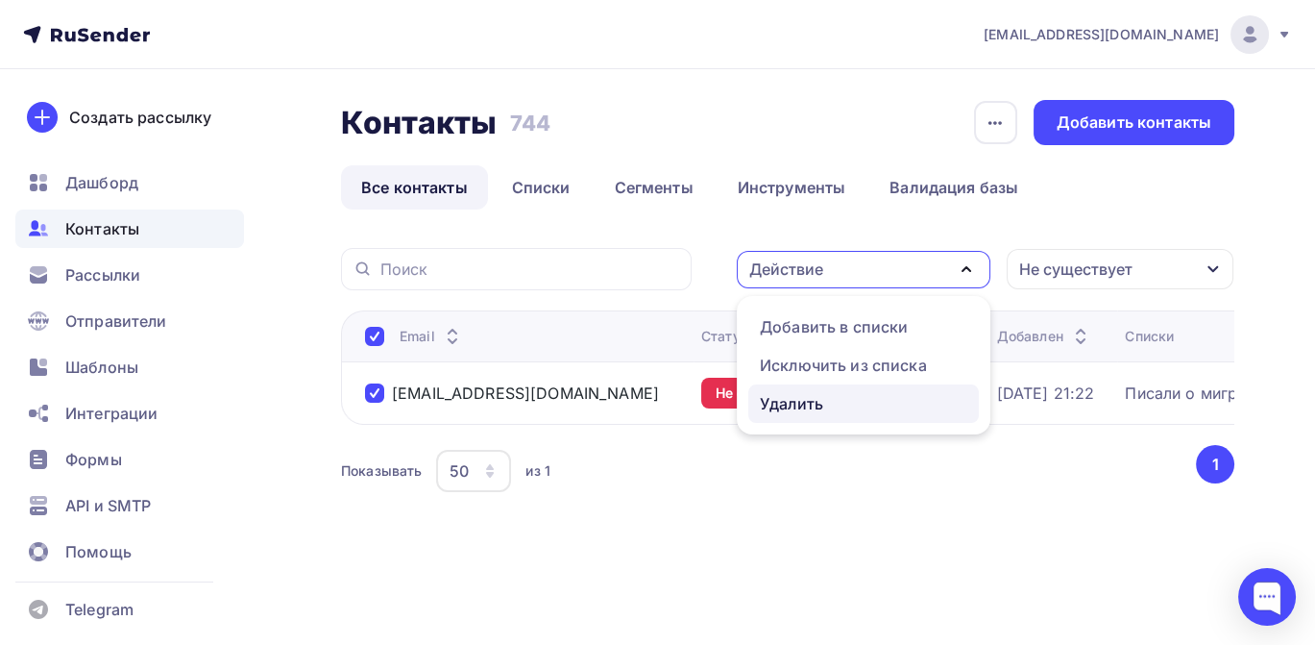
click at [809, 401] on div "Удалить" at bounding box center [791, 403] width 63 height 23
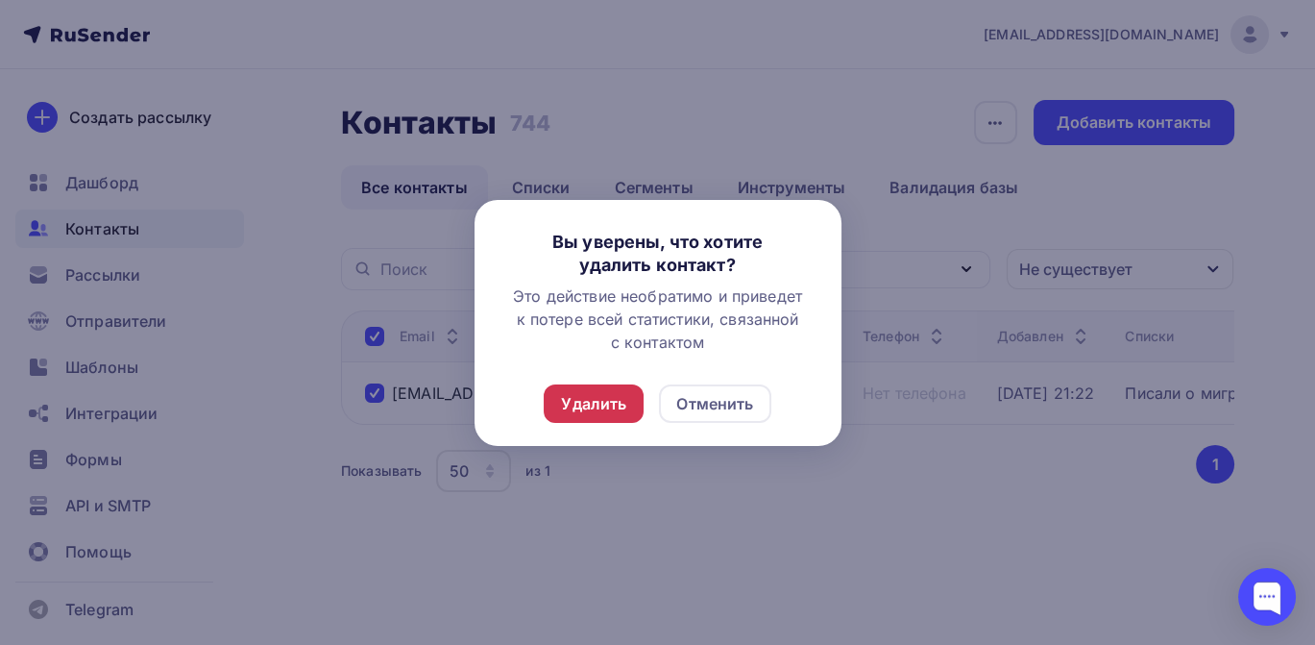
drag, startPoint x: 630, startPoint y: 387, endPoint x: 615, endPoint y: 392, distance: 16.1
click at [628, 387] on div "Удалить" at bounding box center [594, 403] width 100 height 38
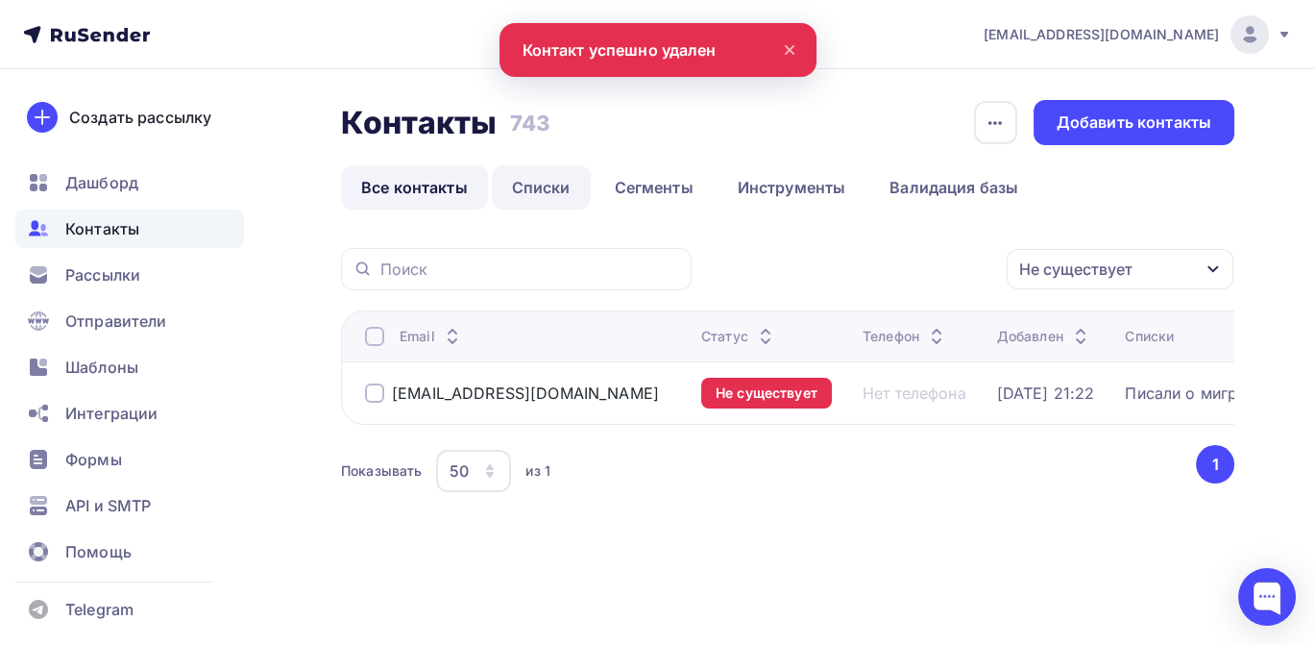
click at [540, 186] on link "Списки" at bounding box center [541, 187] width 99 height 44
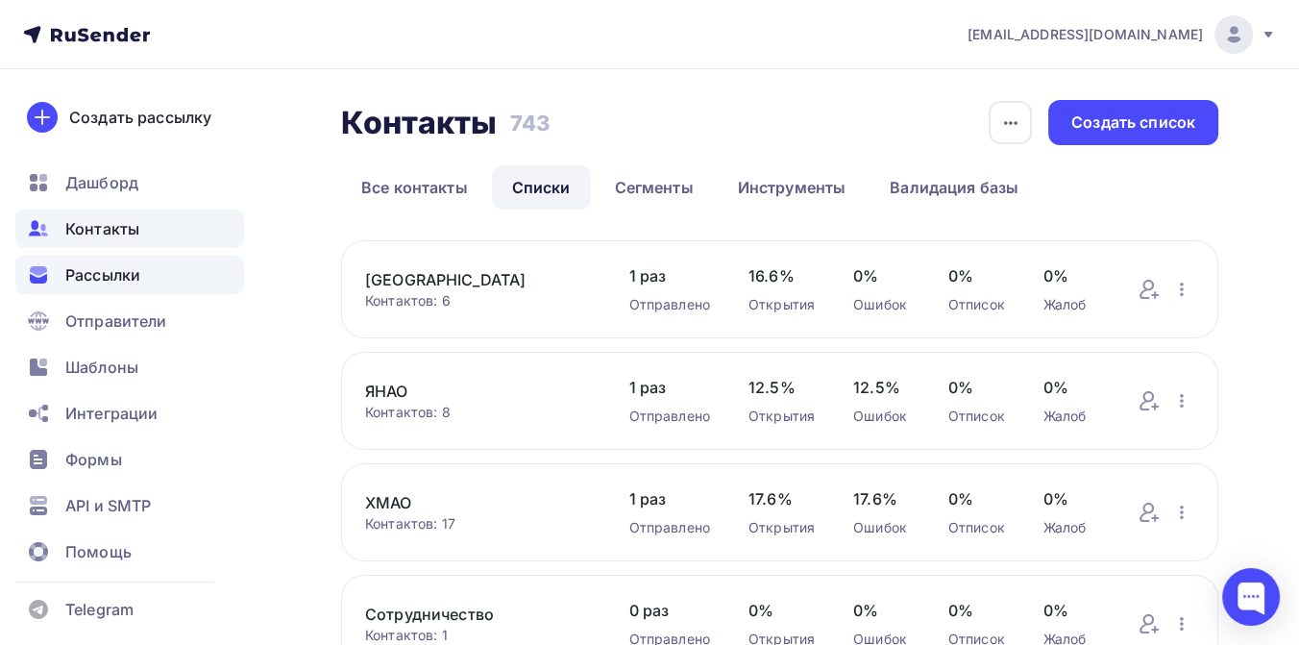
click at [124, 277] on span "Рассылки" at bounding box center [102, 274] width 75 height 23
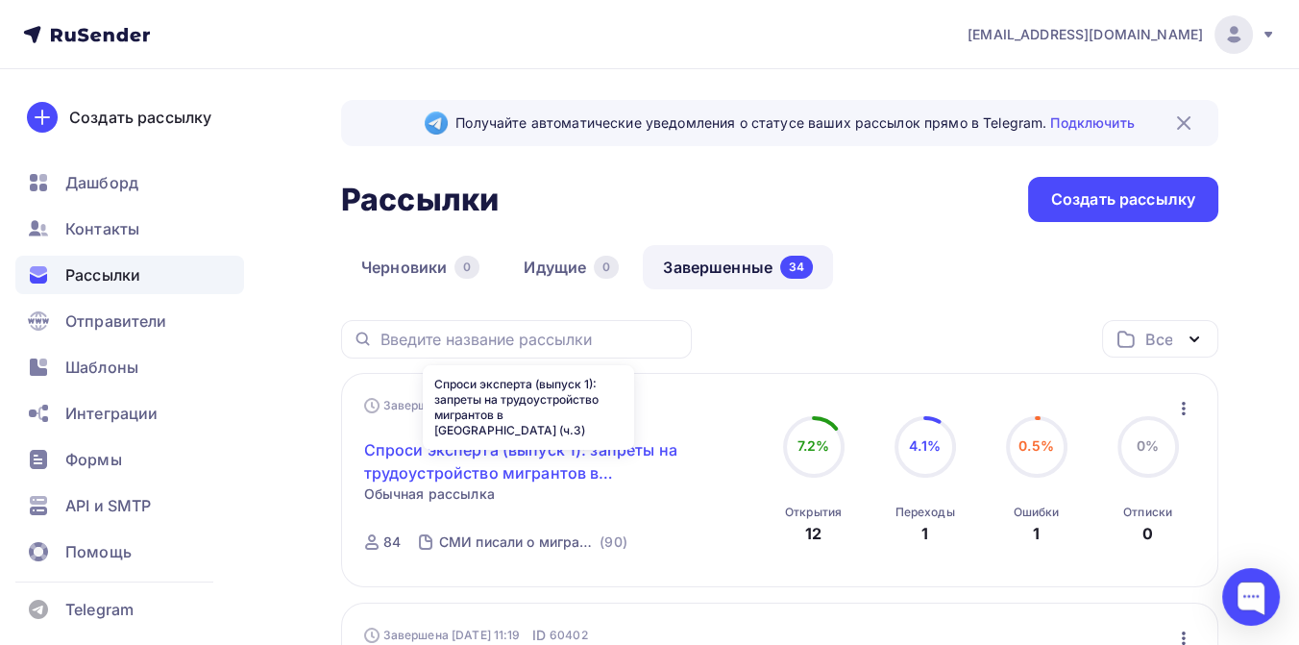
click at [509, 471] on link "Спроси эксперта (выпуск 1): запреты на трудоустройство мигрантов в [GEOGRAPHIC_…" at bounding box center [528, 461] width 329 height 46
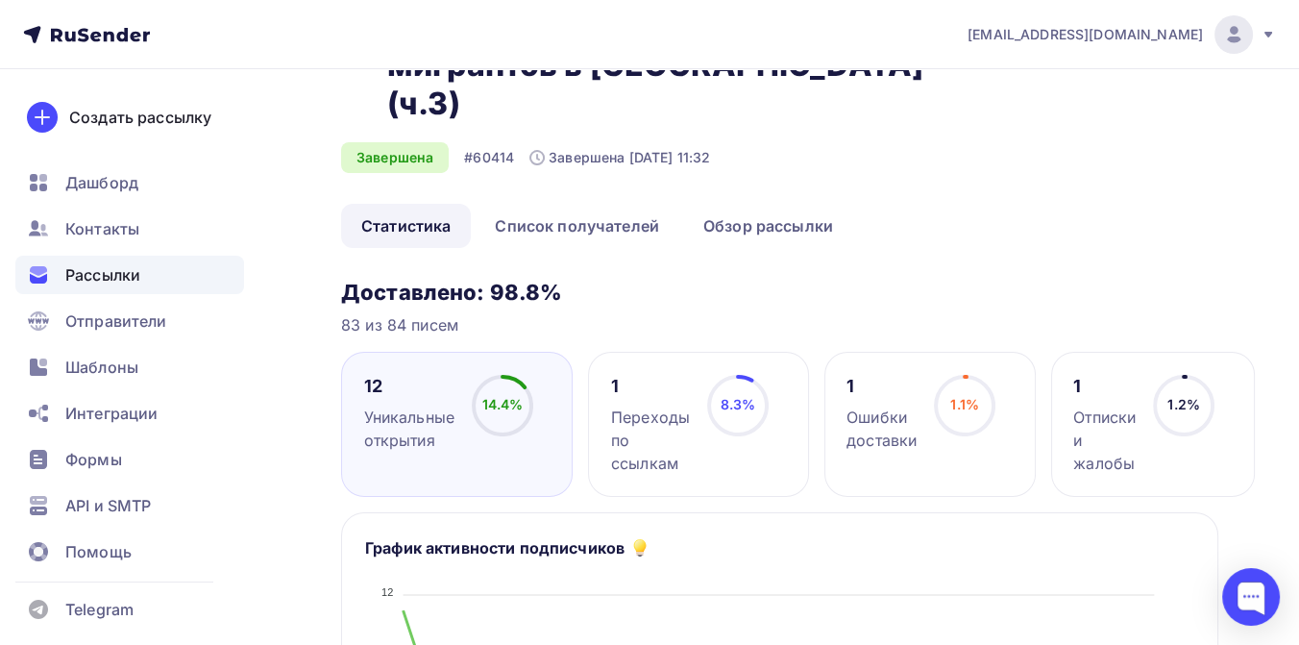
scroll to position [107, 0]
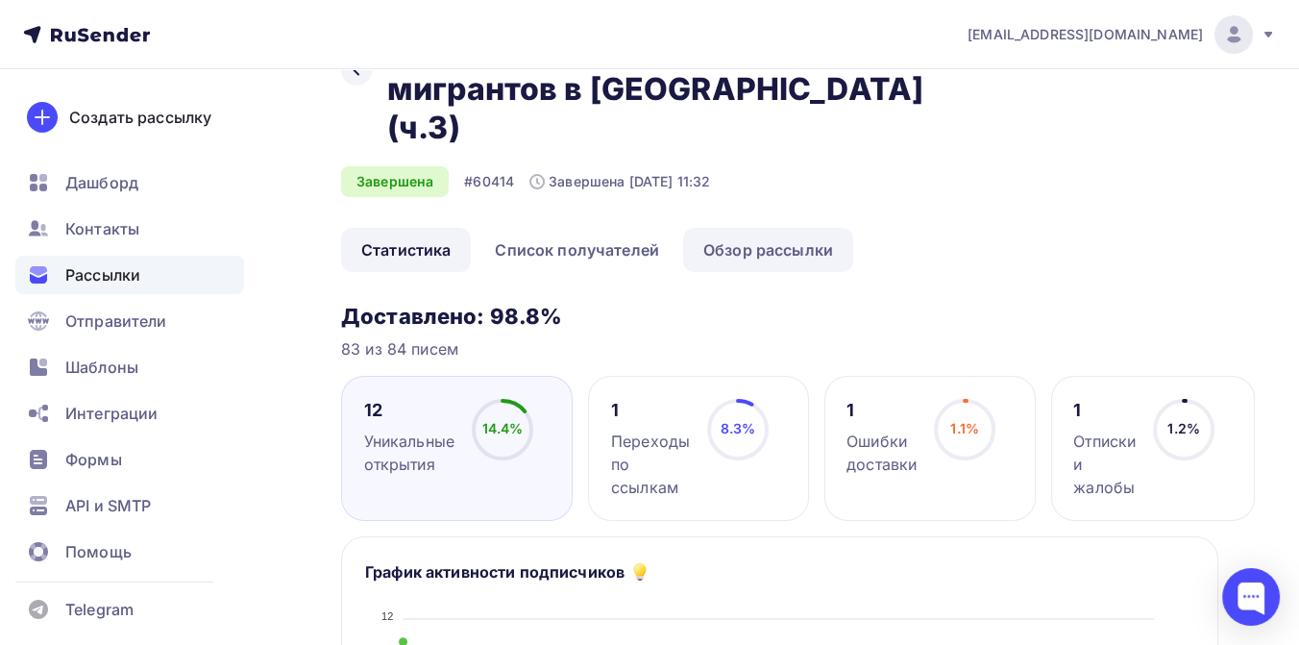
click at [730, 228] on link "Обзор рассылки" at bounding box center [768, 250] width 170 height 44
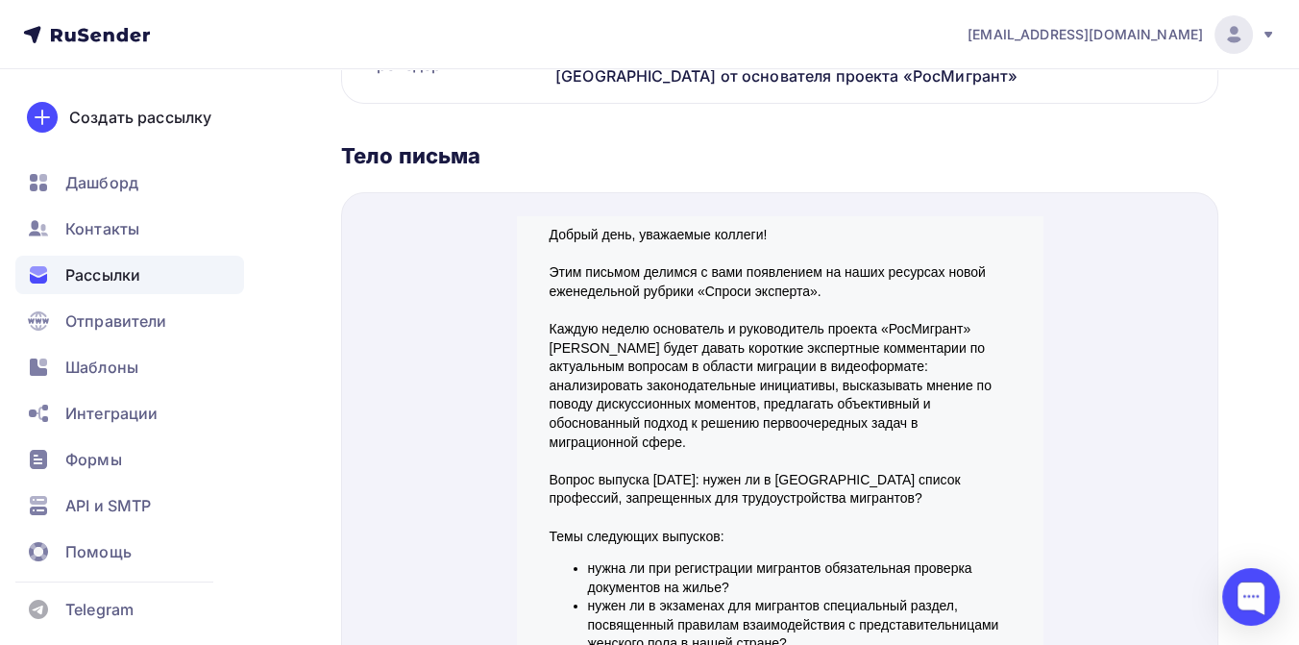
scroll to position [746, 0]
